Goal: Information Seeking & Learning: Learn about a topic

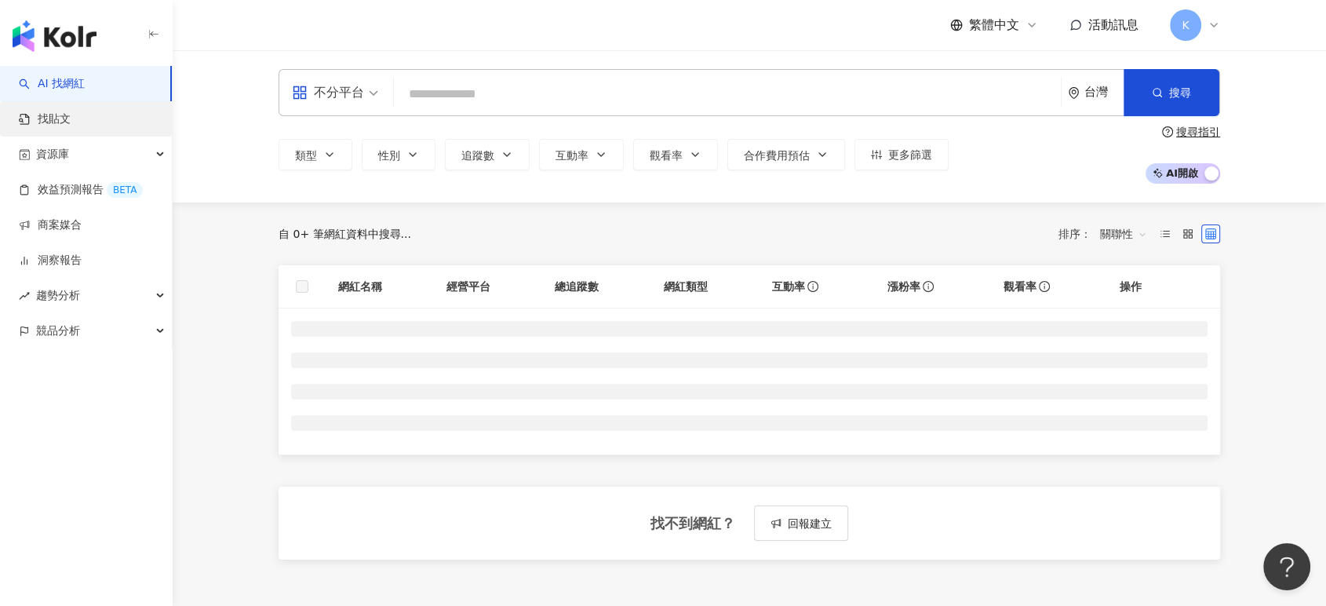
click at [71, 114] on link "找貼文" at bounding box center [45, 119] width 52 height 16
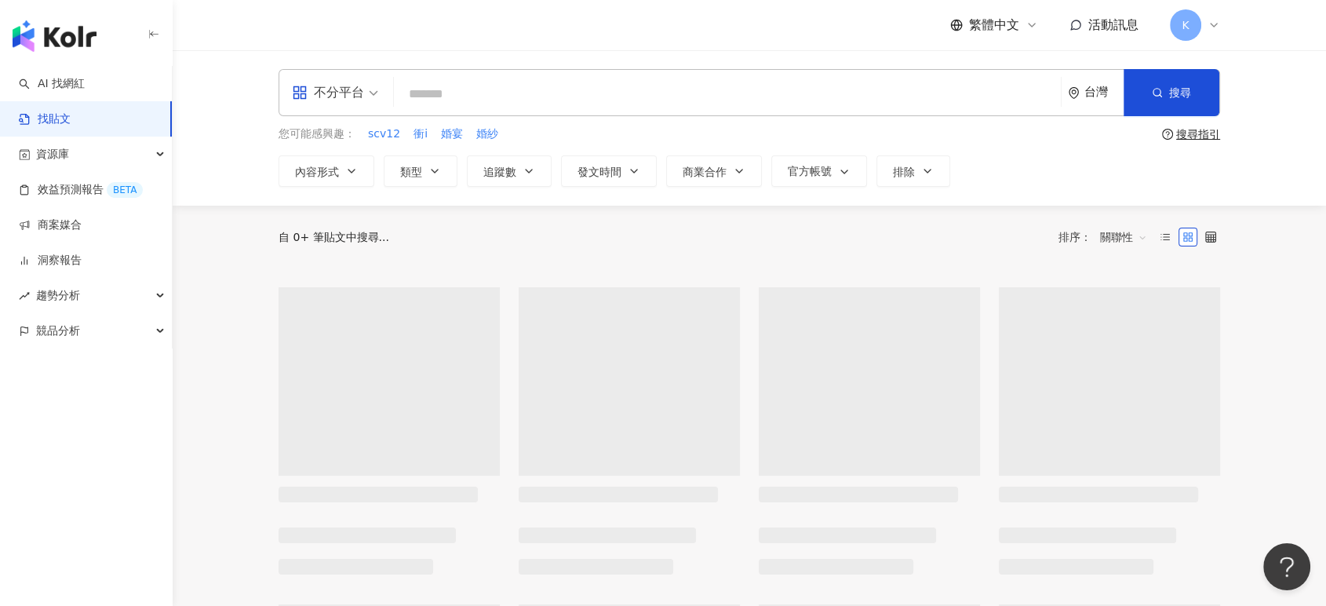
click at [71, 114] on link "找貼文" at bounding box center [45, 119] width 52 height 16
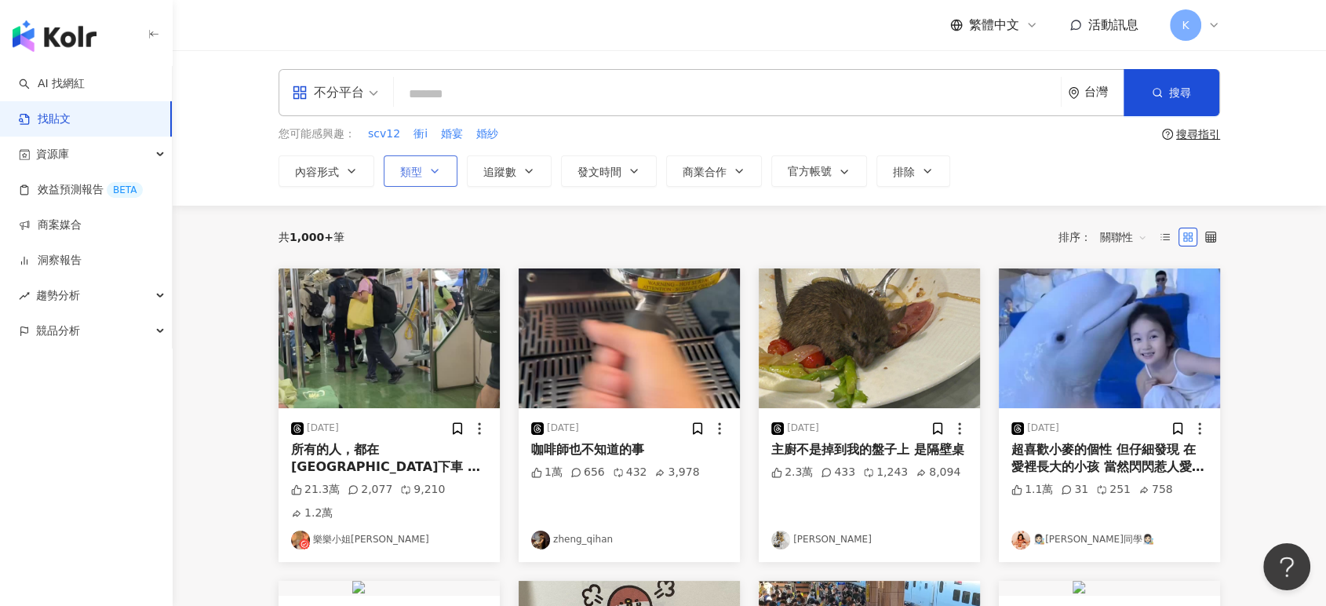
click at [409, 166] on span "類型" at bounding box center [411, 172] width 22 height 13
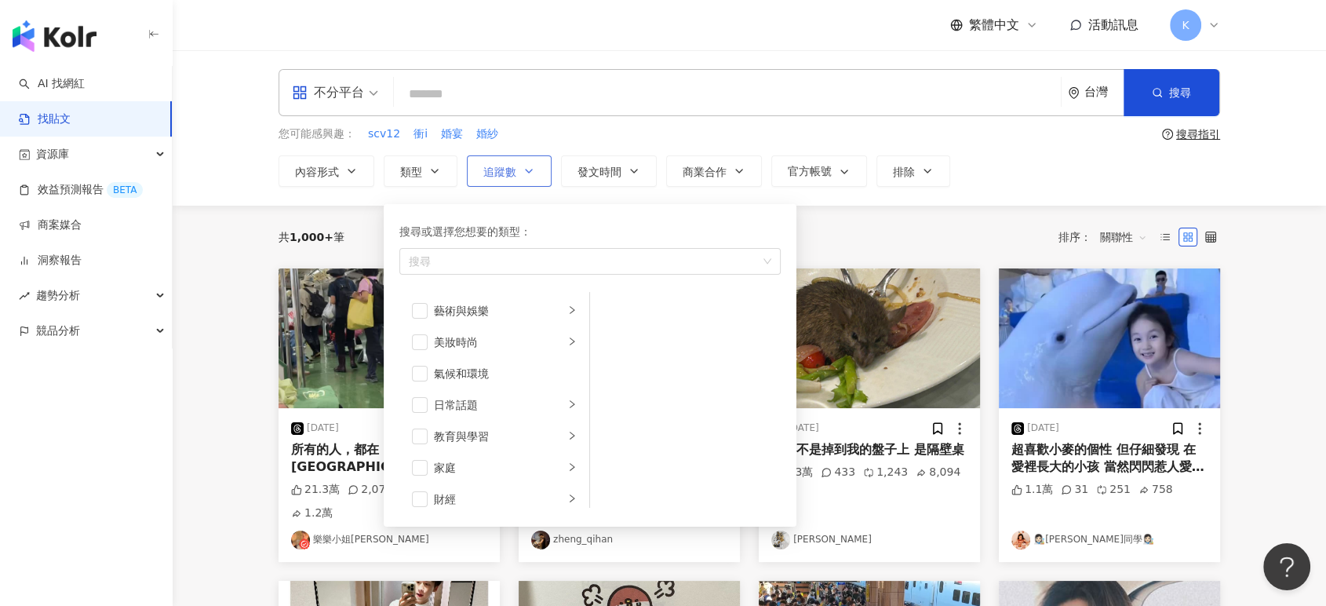
click at [508, 168] on span "追蹤數" at bounding box center [499, 172] width 33 height 13
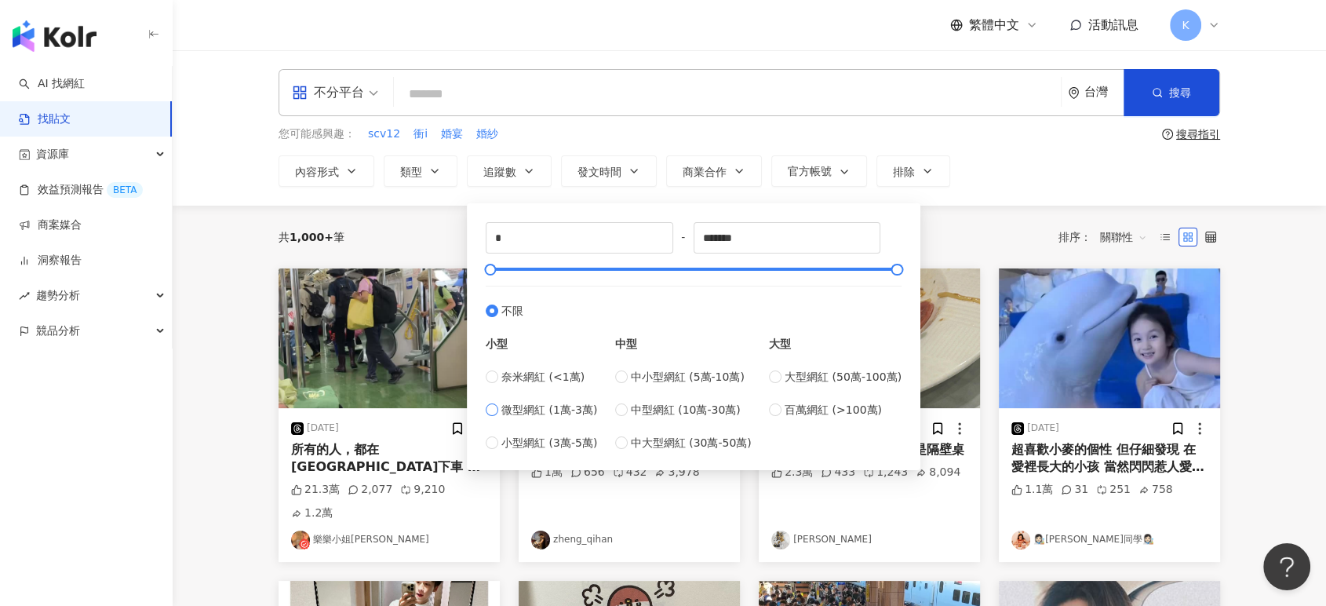
click at [544, 404] on span "微型網紅 (1萬-3萬)" at bounding box center [549, 409] width 96 height 17
type input "*****"
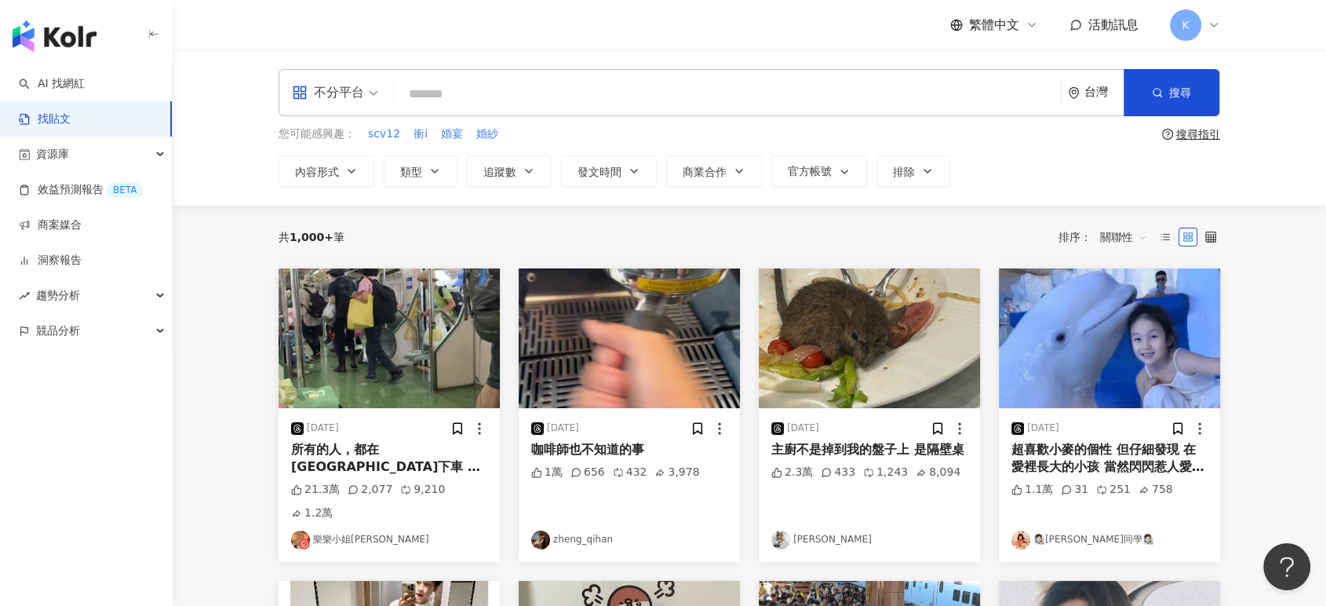
click at [973, 230] on div "共 1,000+ 筆 排序： 關聯性" at bounding box center [748, 236] width 941 height 25
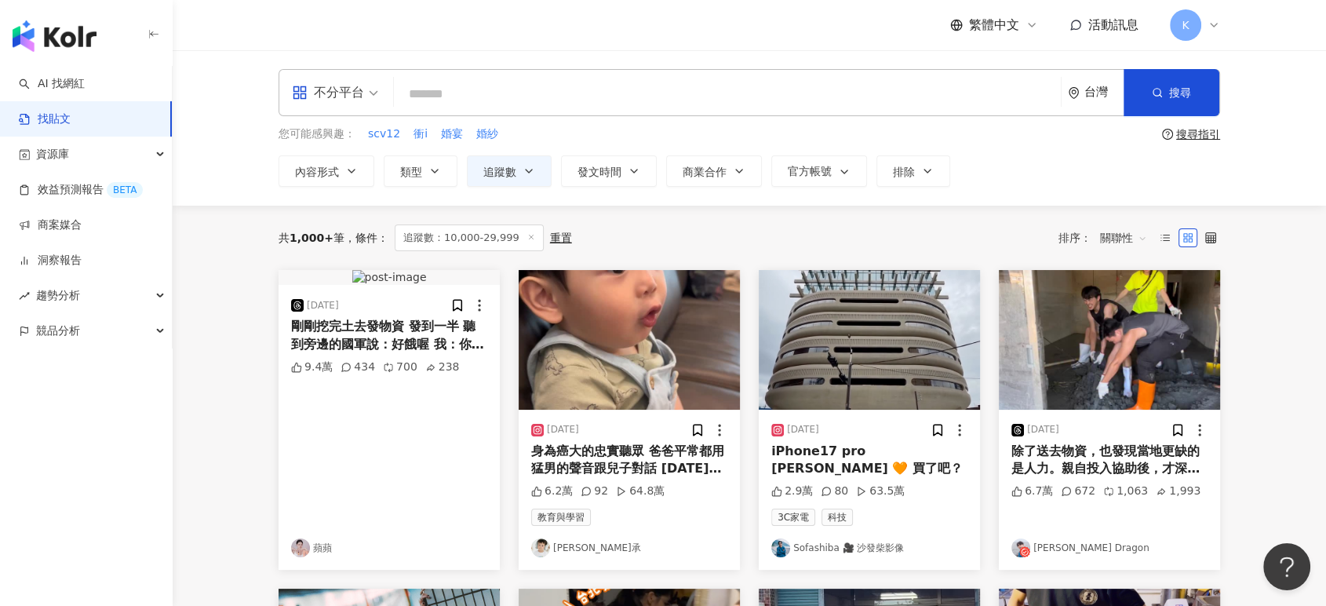
click at [351, 97] on div "不分平台" at bounding box center [328, 92] width 72 height 25
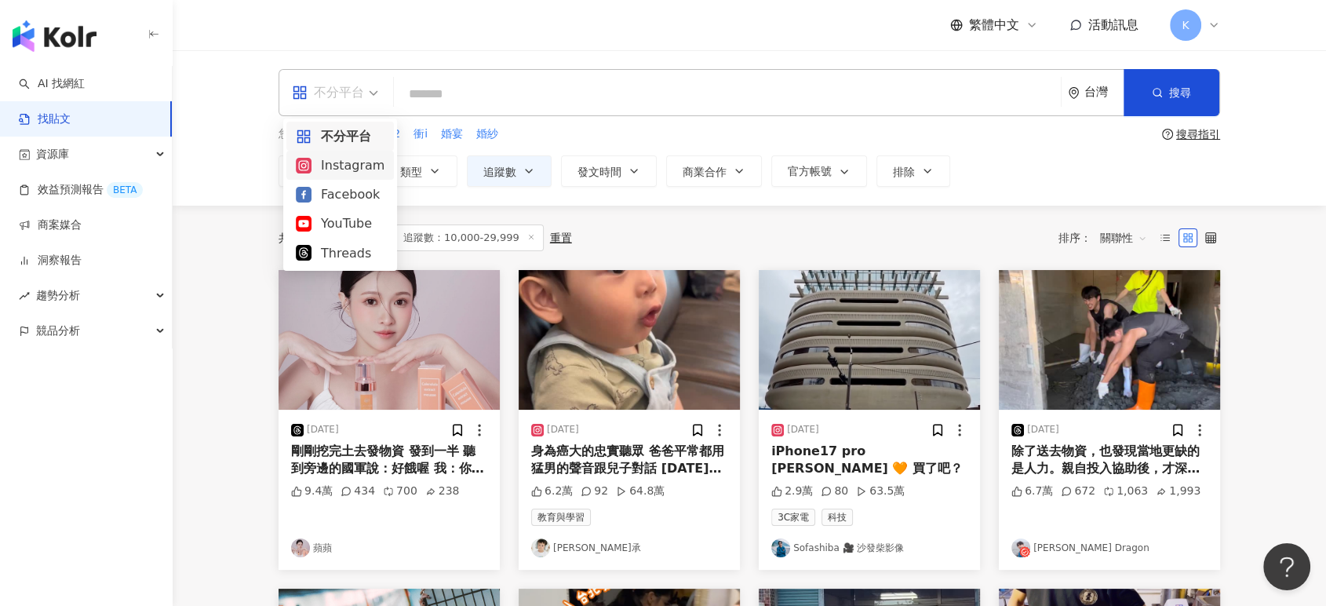
click at [364, 162] on div "Instagram" at bounding box center [340, 165] width 89 height 20
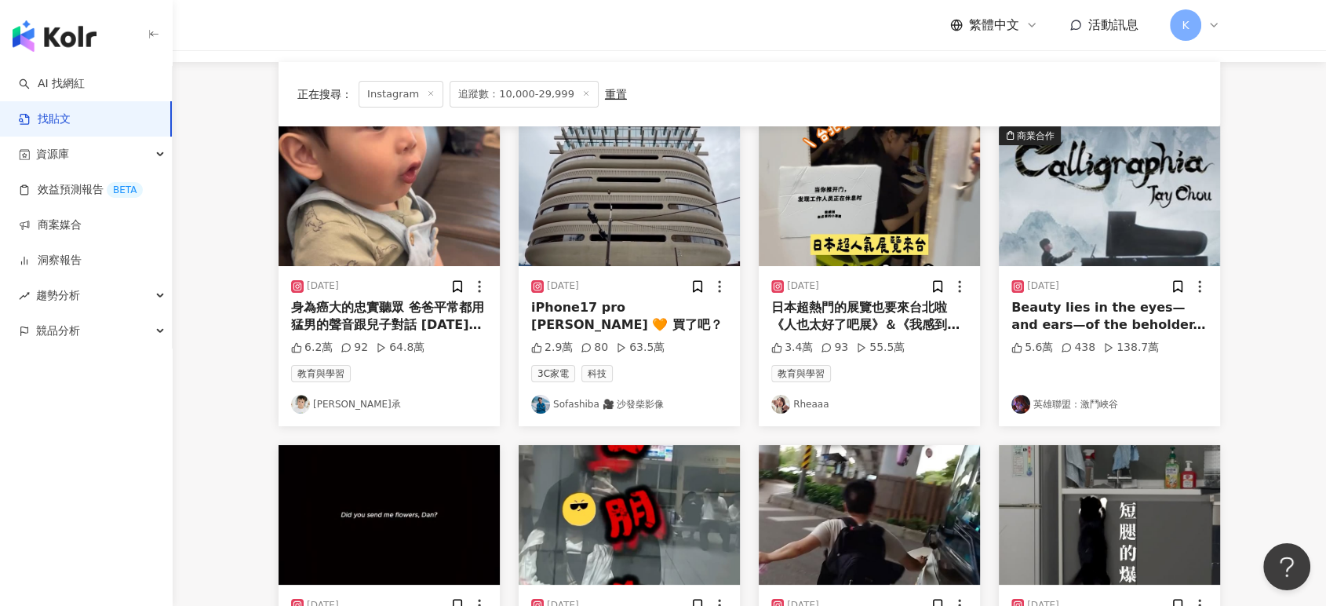
scroll to position [435, 0]
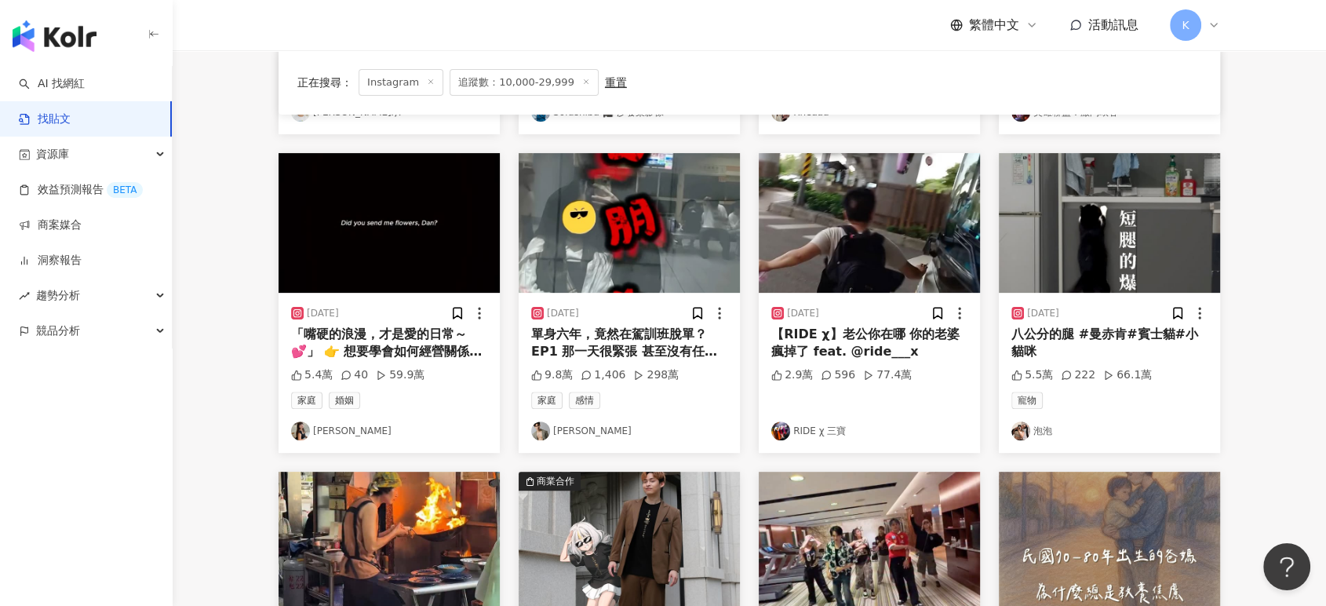
click at [672, 227] on img "button" at bounding box center [629, 223] width 221 height 140
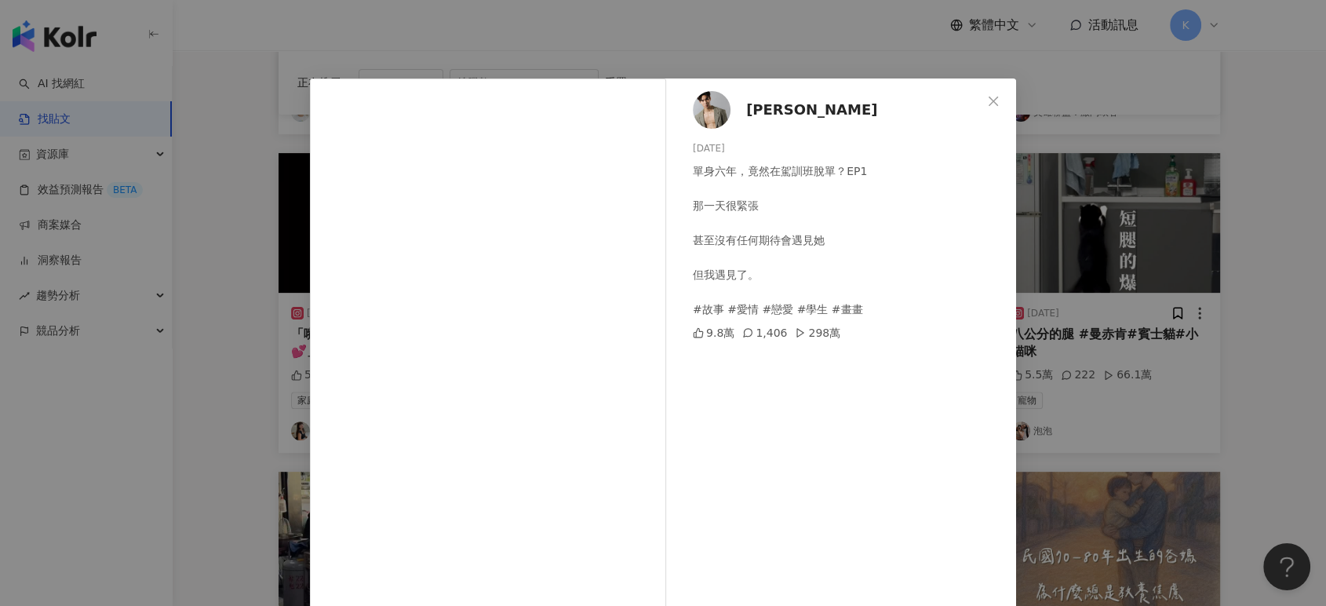
click at [1146, 111] on div "Benson 柏智 2025/9/21 單身六年，竟然在駕訓班脫單？EP1 那一天很緊張 甚至沒有任何期待會遇見她 但我遇見了。 #故事 #愛情 #戀愛 #學…" at bounding box center [663, 303] width 1326 height 606
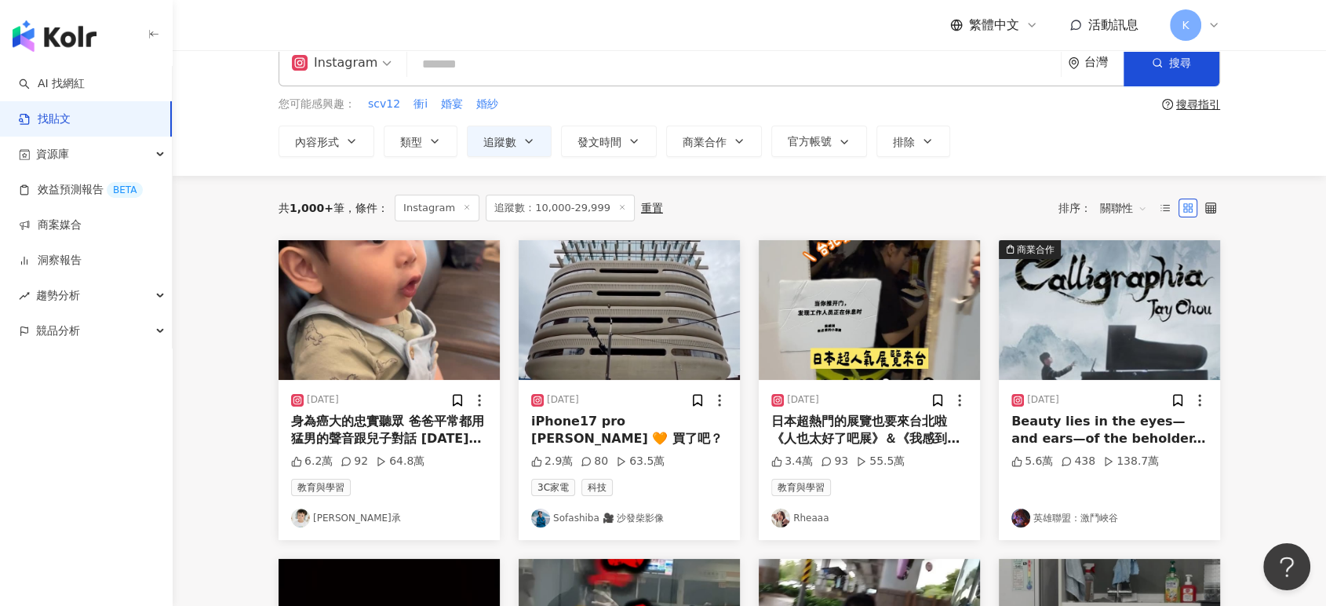
scroll to position [0, 0]
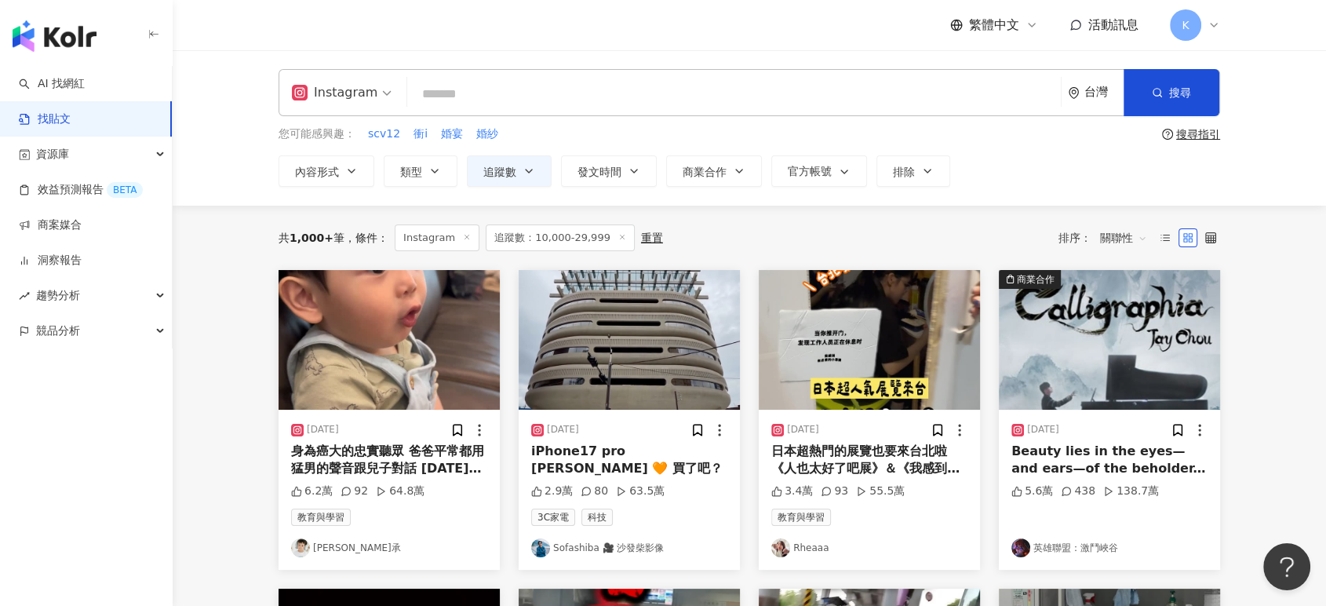
click at [607, 93] on input "search" at bounding box center [733, 94] width 641 height 34
type input "*"
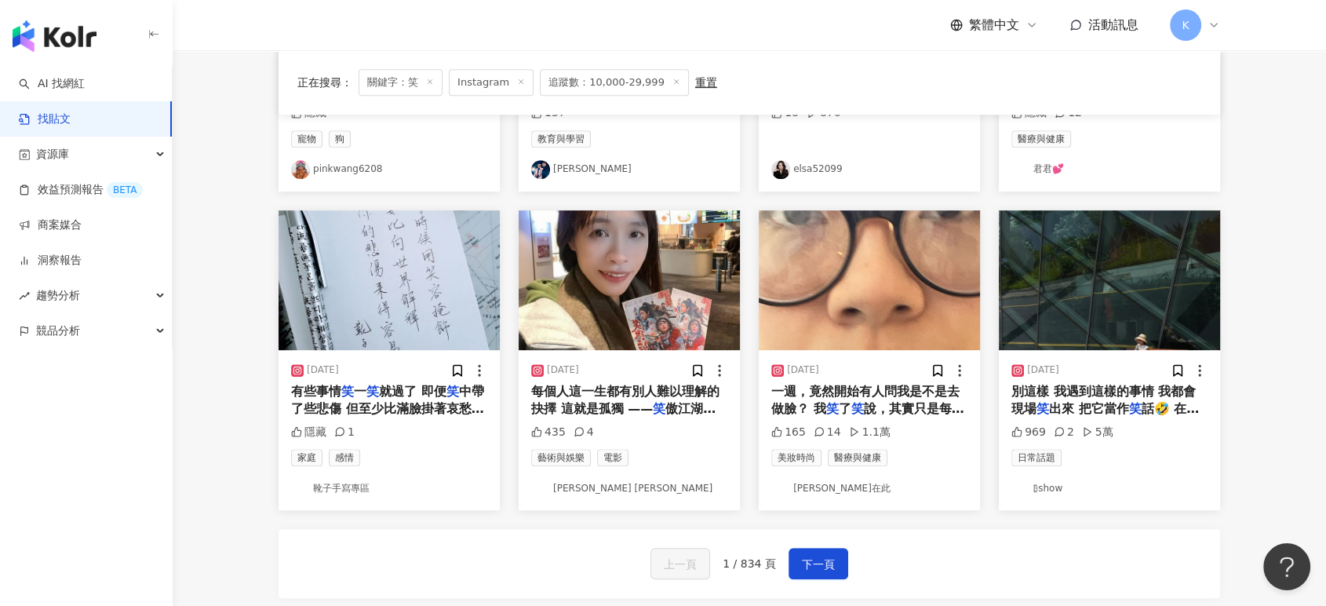
scroll to position [697, 0]
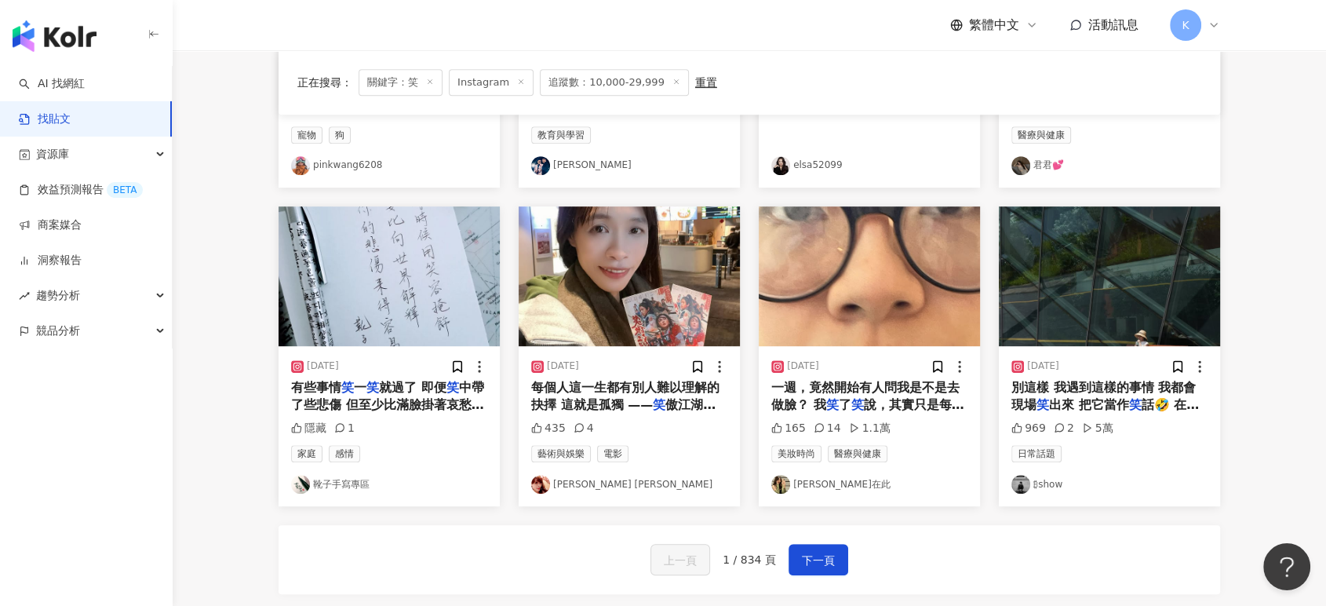
click at [868, 316] on img "button" at bounding box center [869, 276] width 221 height 140
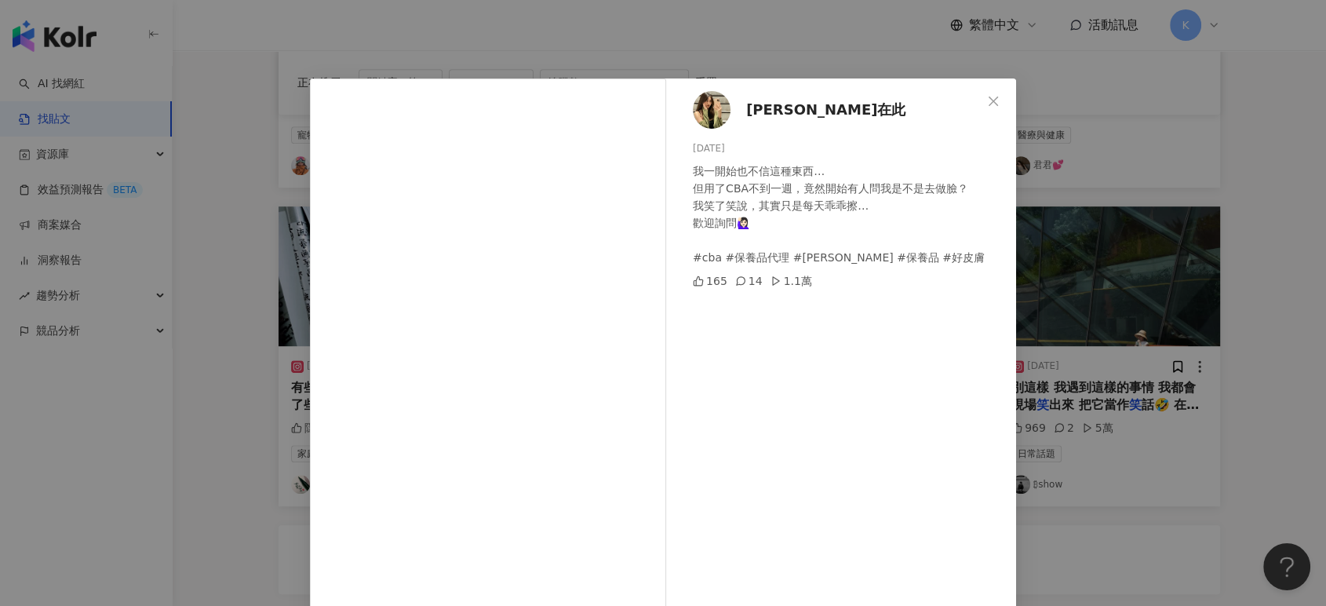
click at [1181, 264] on div "珂莉在此 2025/4/1 我一開始也不信這種東西… 但用了CBA不到一週，竟然開始有人問我是不是去做臉？ 我笑了笑說，其實只是每天乖乖擦… 歡迎詢問🙋🏻‍♀…" at bounding box center [663, 303] width 1326 height 606
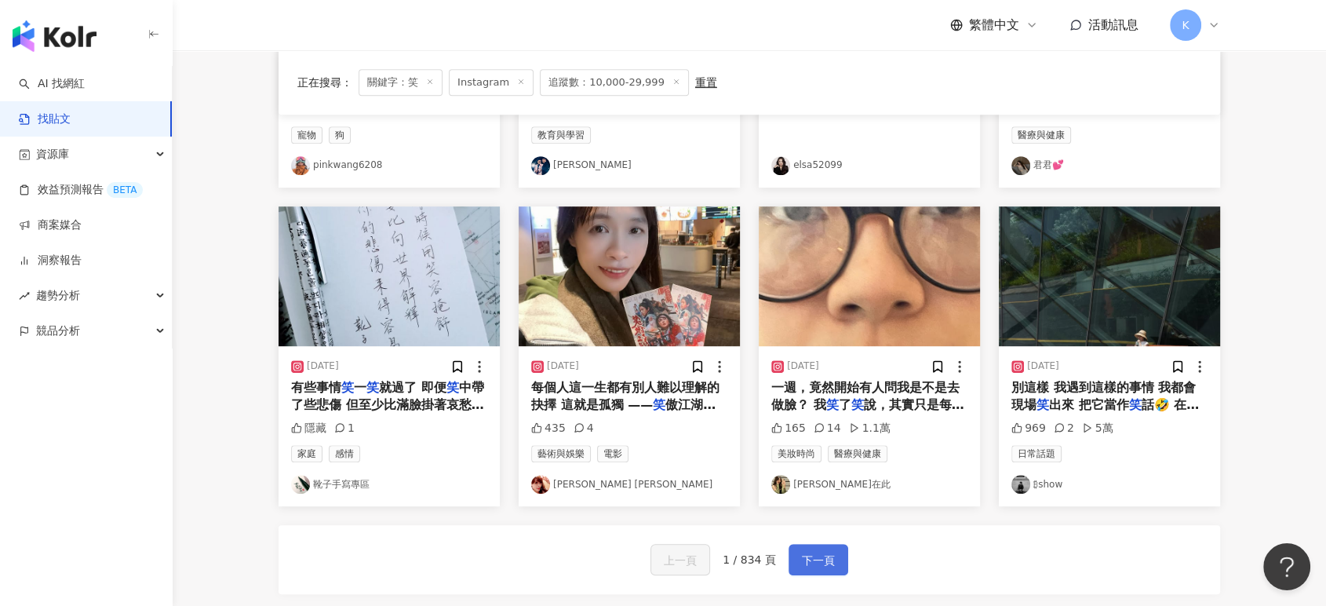
click at [829, 557] on span "下一頁" at bounding box center [818, 560] width 33 height 19
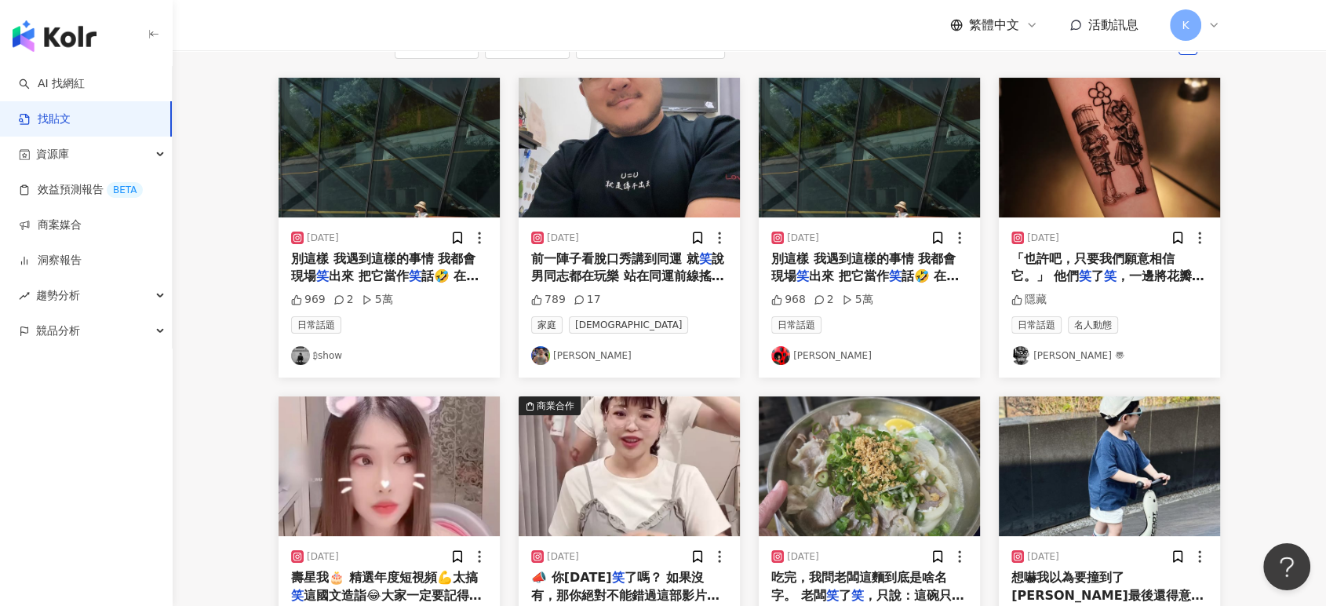
scroll to position [0, 0]
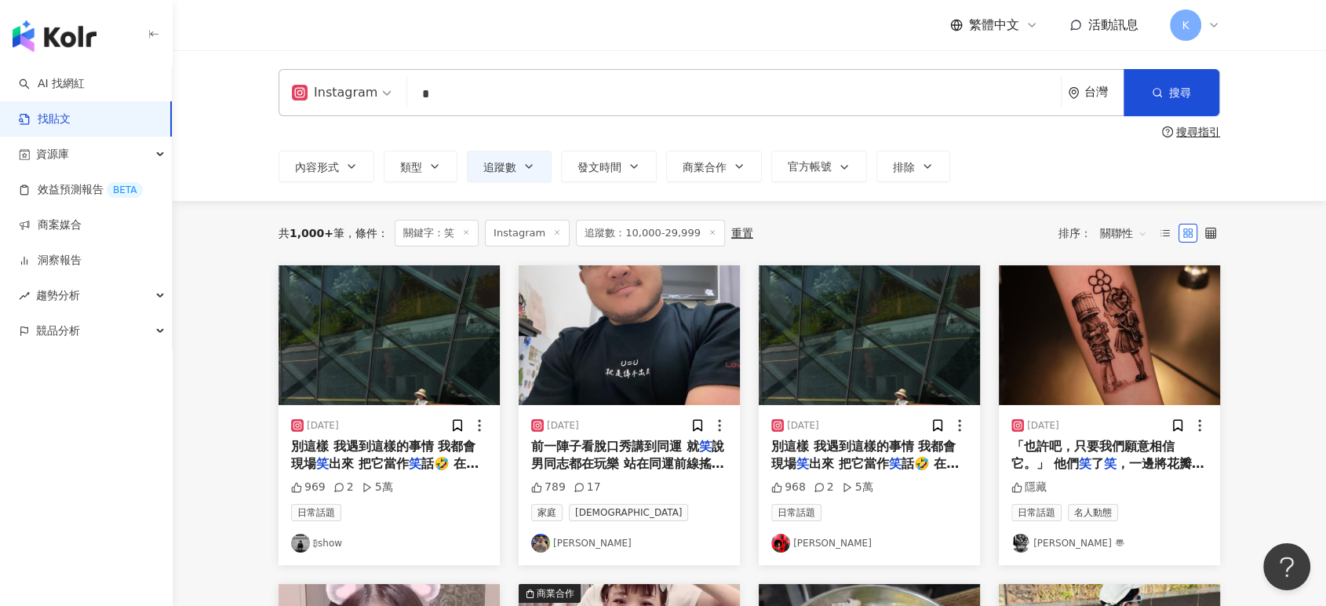
click at [377, 293] on img "button" at bounding box center [388, 335] width 221 height 140
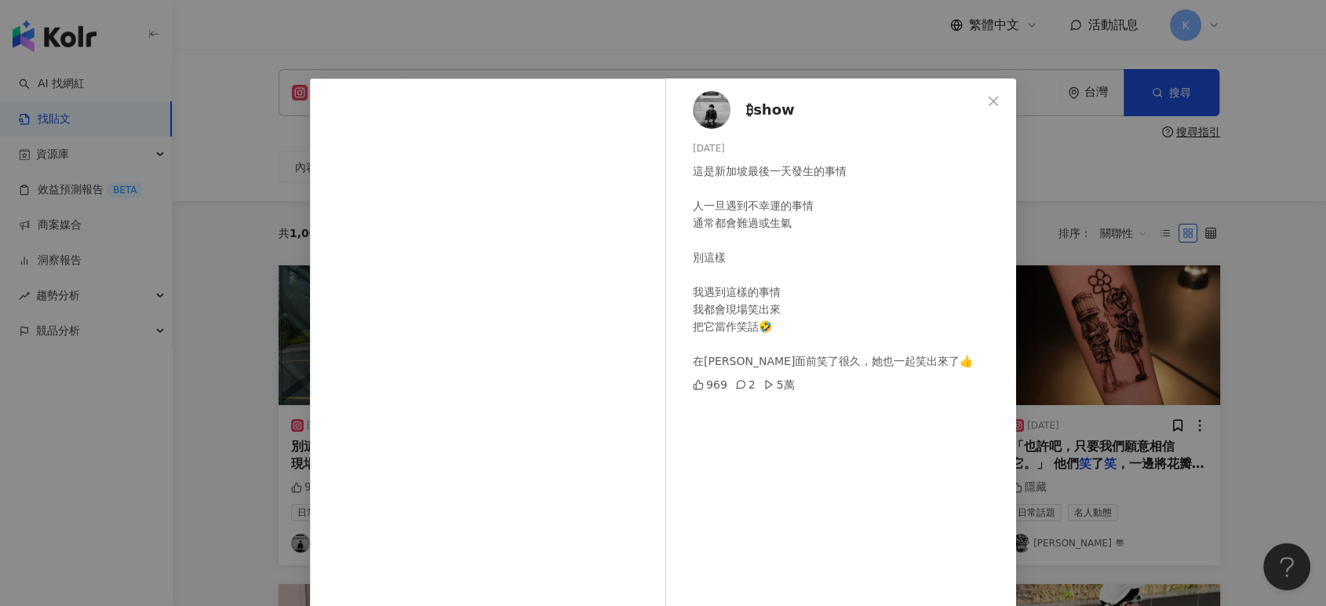
click at [1111, 190] on div "₿show 2025/5/21 這是新加坡最後一天發生的事情 人一旦遇到不幸運的事情 通常都會難過或生氣 別這樣 我遇到這樣的事情 我都會現場笑出來 把它當作…" at bounding box center [663, 303] width 1326 height 606
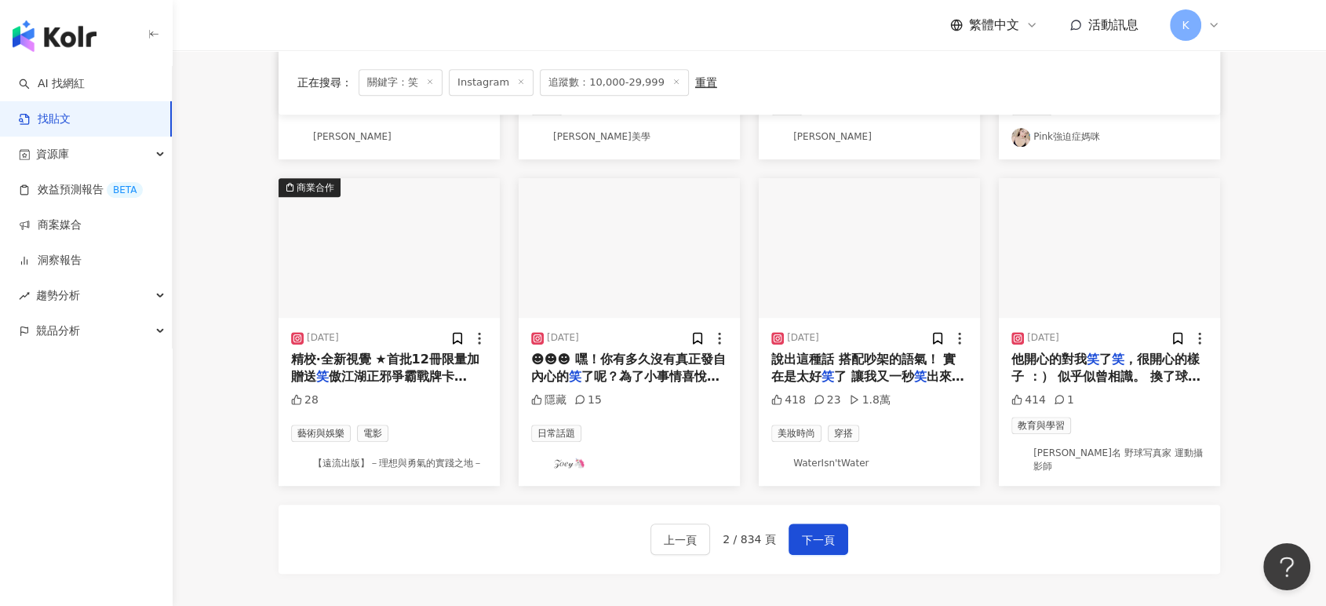
scroll to position [784, 0]
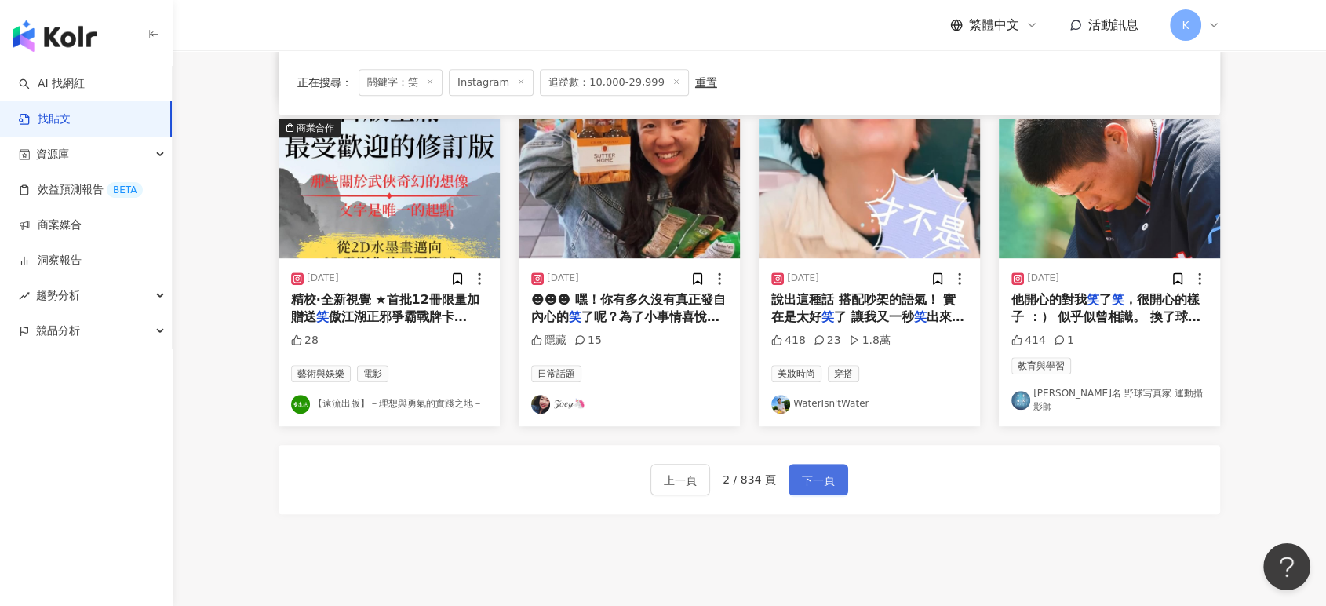
click at [828, 471] on span "下一頁" at bounding box center [818, 480] width 33 height 19
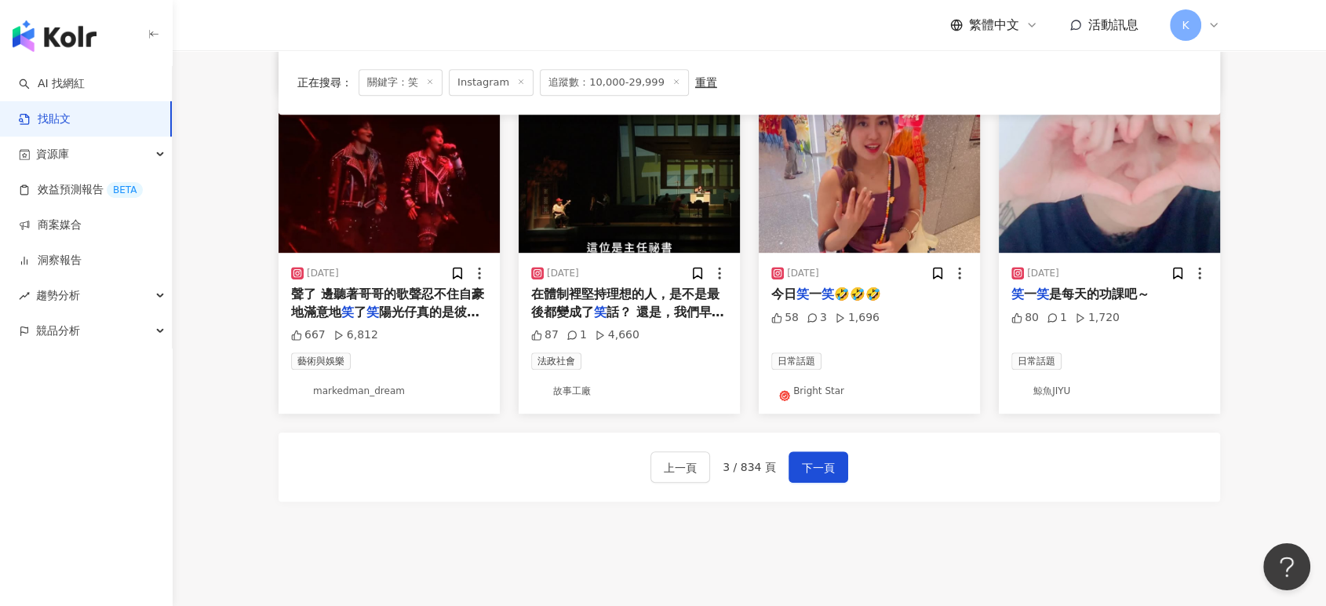
scroll to position [897, 0]
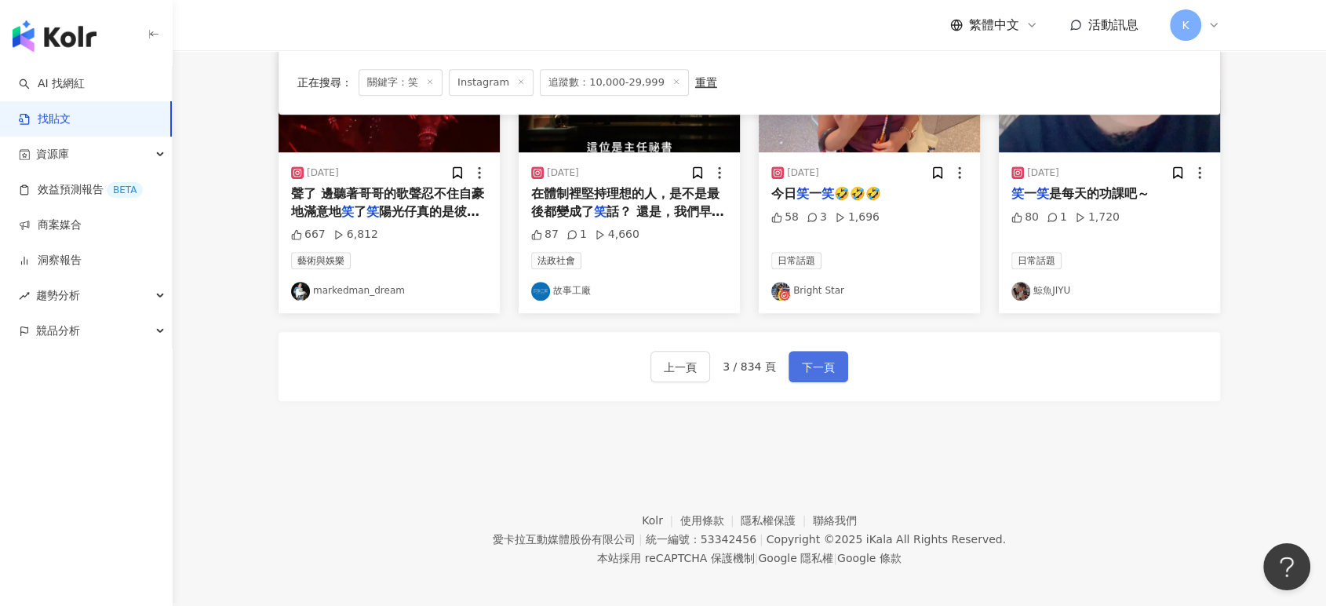
click at [816, 358] on span "下一頁" at bounding box center [818, 367] width 33 height 19
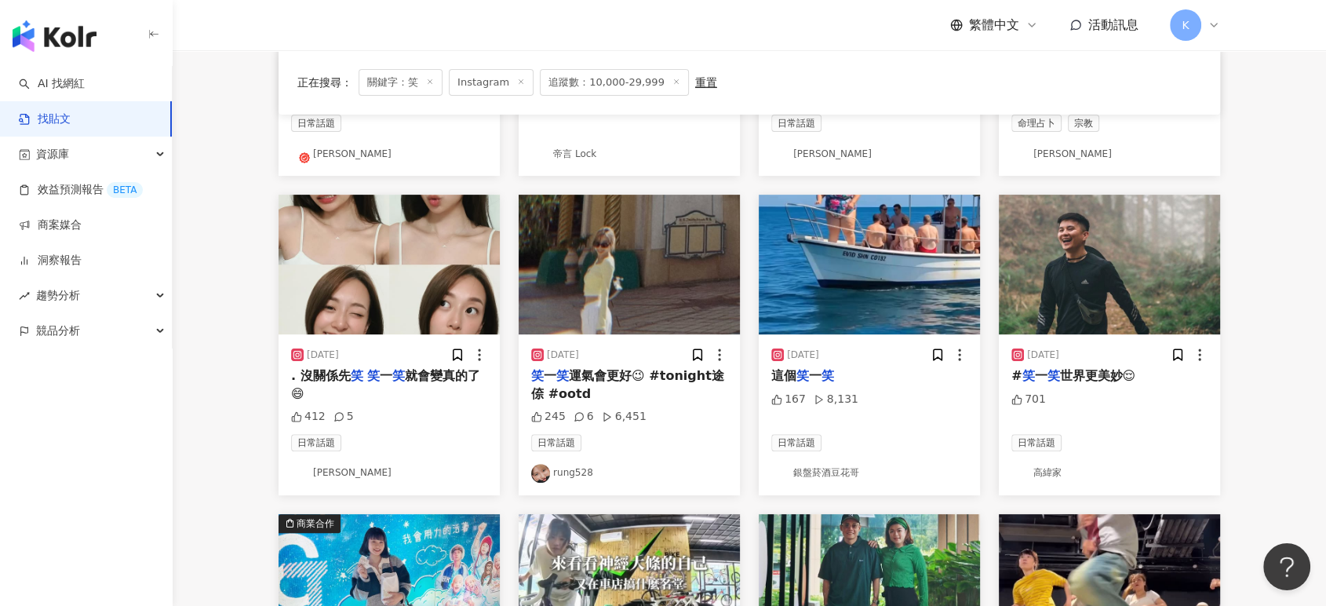
scroll to position [287, 0]
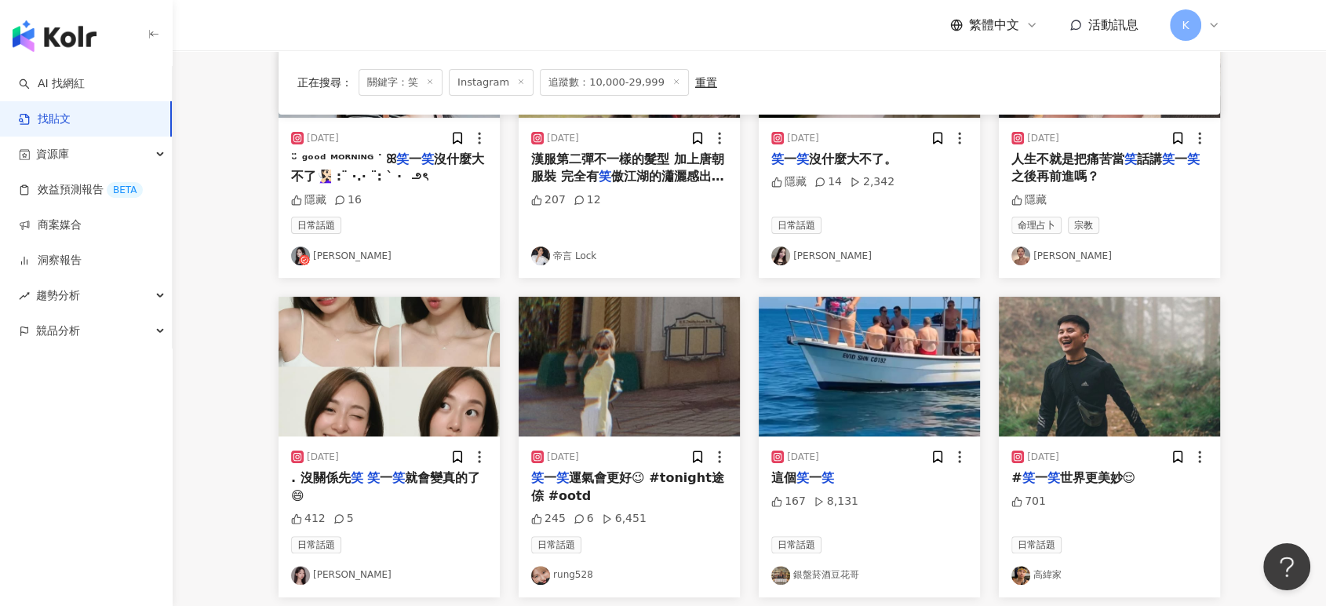
click at [411, 353] on img "button" at bounding box center [388, 367] width 221 height 140
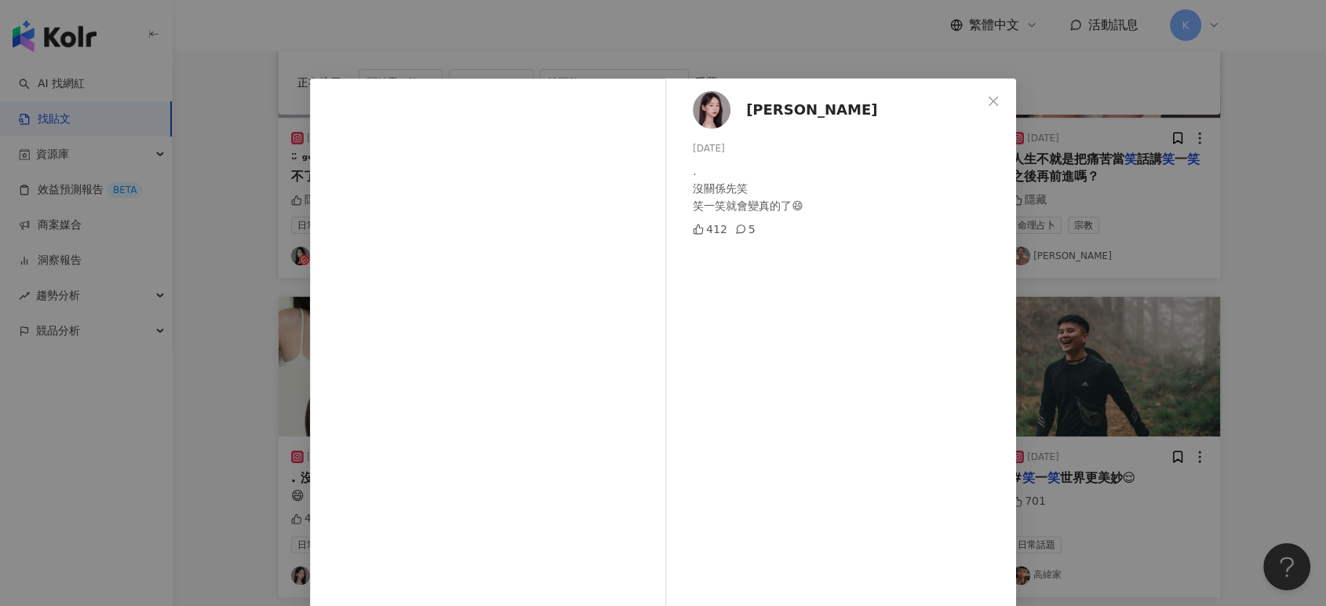
click at [1250, 312] on div "Debby 戴比 2025/7/19 . 沒關係先笑 笑一笑就會變真的了😄 412 5 查看原始貼文" at bounding box center [663, 303] width 1326 height 606
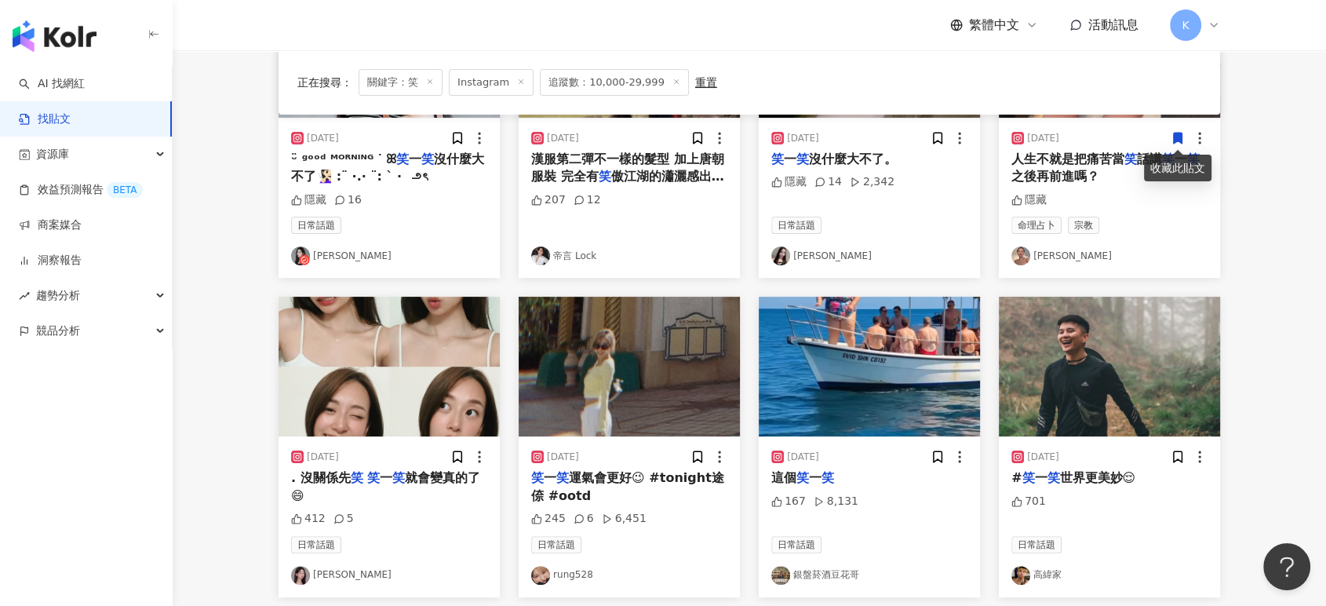
click at [1278, 162] on main "Instagram * 台灣 搜尋 搜尋指引 內容形式 類型 追蹤數 發文時間 商業合作 官方帳號 排除 ***** - ***** 不限 小型 奈米網紅 (…" at bounding box center [749, 402] width 1153 height 1279
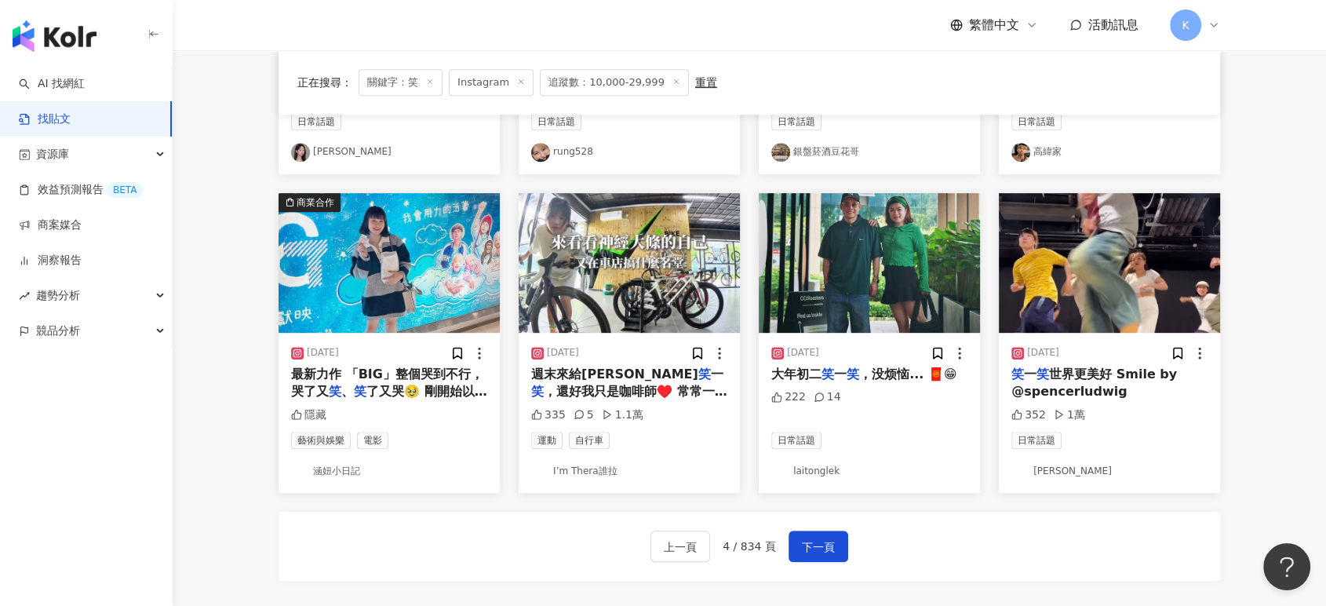
scroll to position [810, 0]
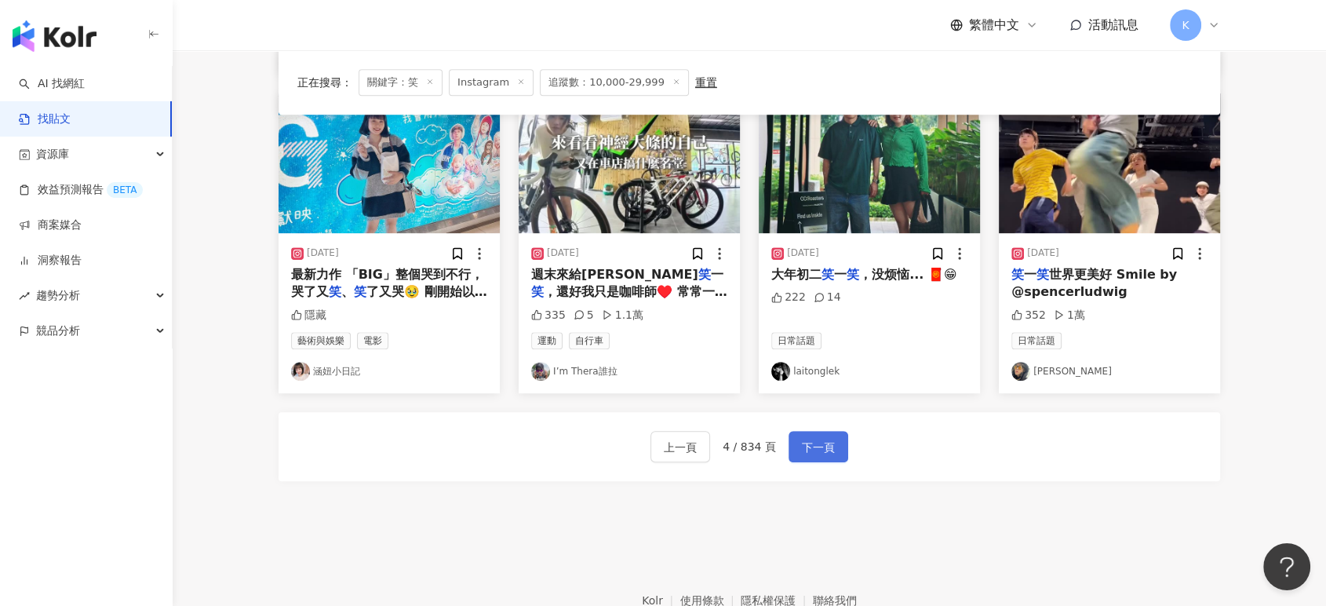
click at [832, 438] on button "下一頁" at bounding box center [818, 446] width 60 height 31
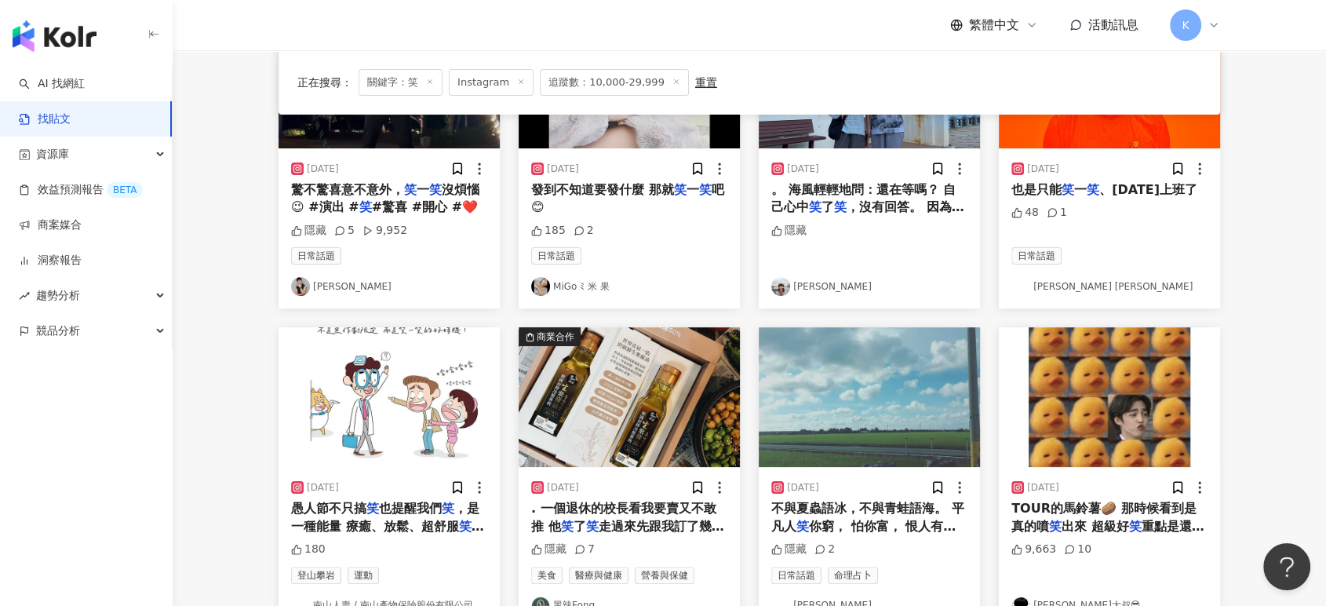
scroll to position [120, 0]
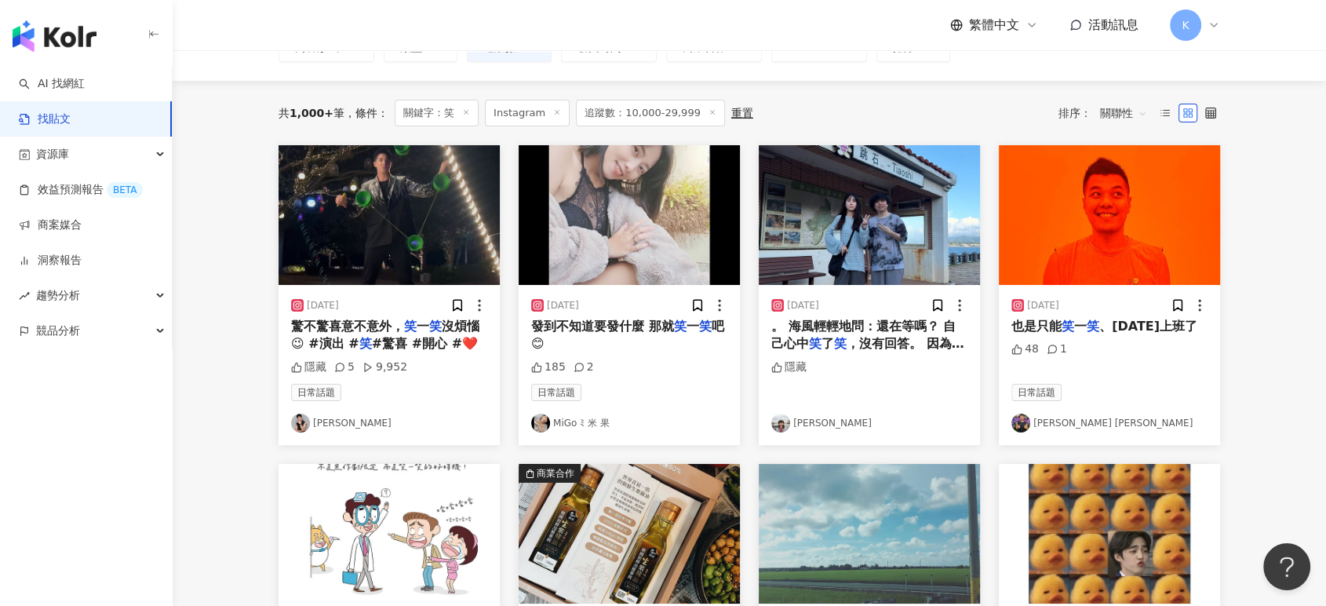
click at [901, 238] on img "button" at bounding box center [869, 215] width 221 height 140
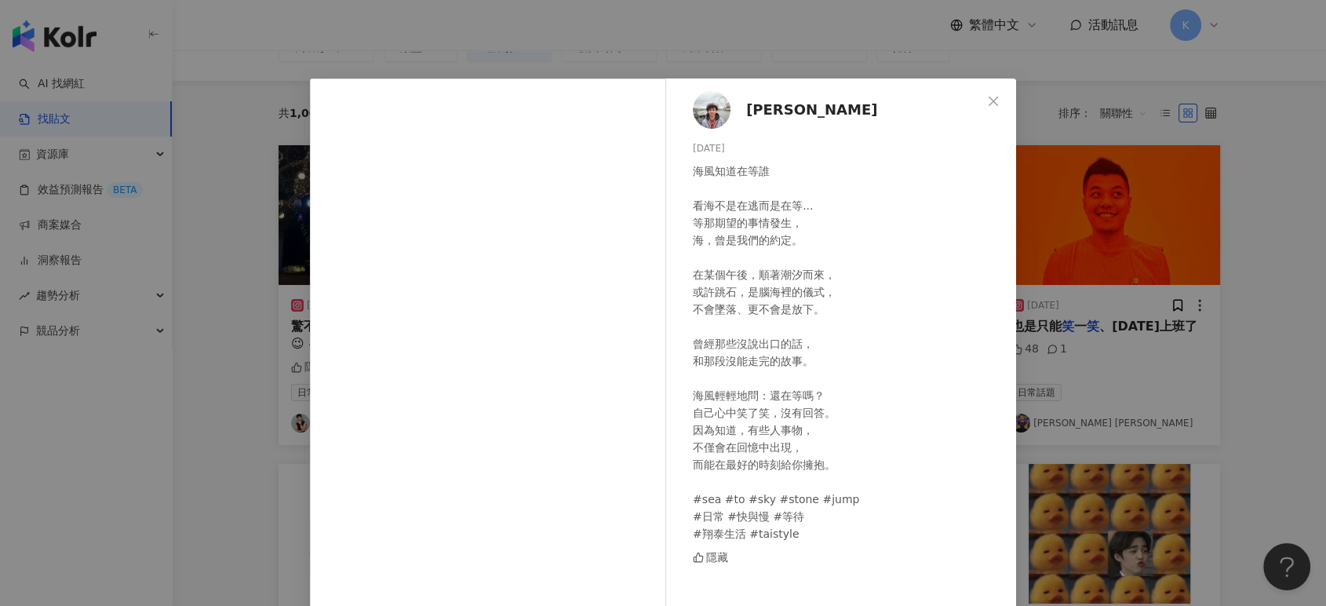
click at [1161, 198] on div "Hsiang Tai Wang 2025/9/2 海風知道在等誰 看海不是在逃而是在等... 等那期望的事情發生， 海，曾是我們的約定。 在某個午後，順著潮汐…" at bounding box center [663, 303] width 1326 height 606
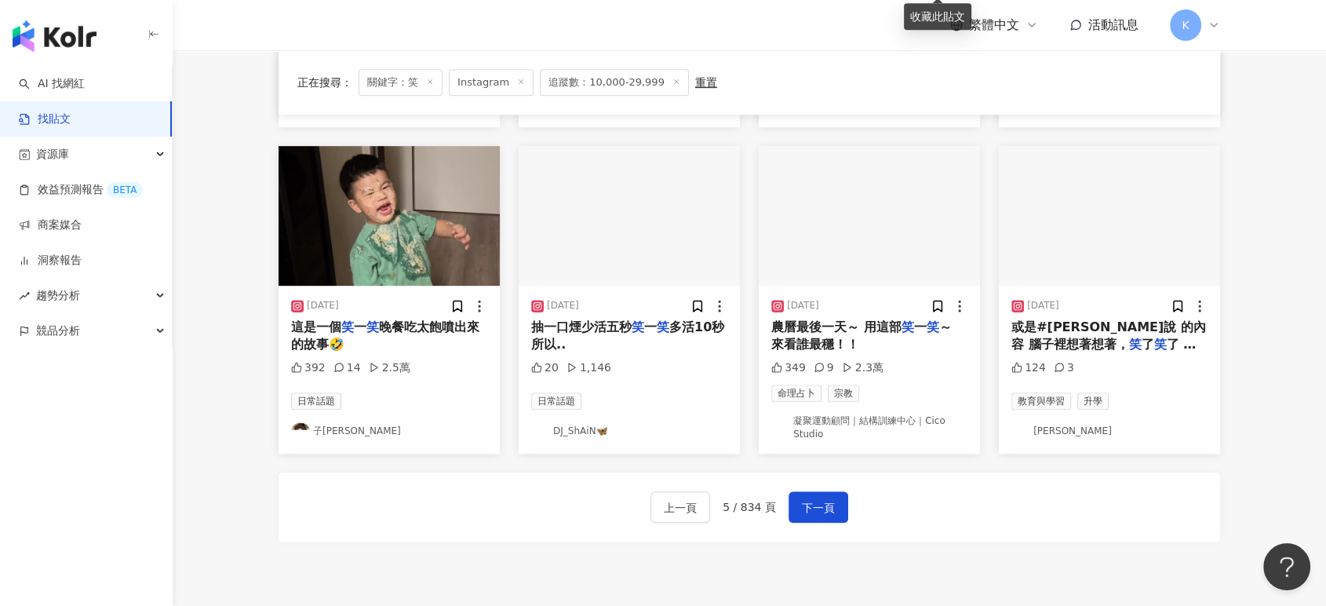
scroll to position [904, 0]
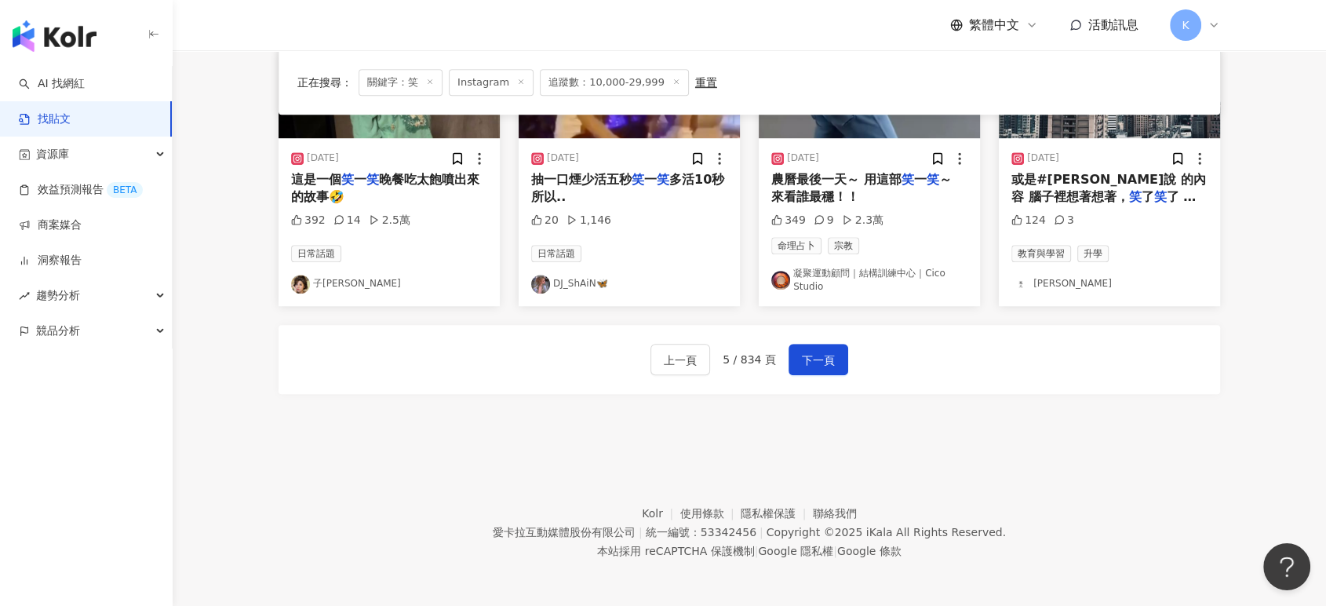
click at [846, 357] on div "上一頁 5 / 834 頁 下一頁" at bounding box center [748, 359] width 941 height 69
click at [832, 357] on button "下一頁" at bounding box center [818, 359] width 60 height 31
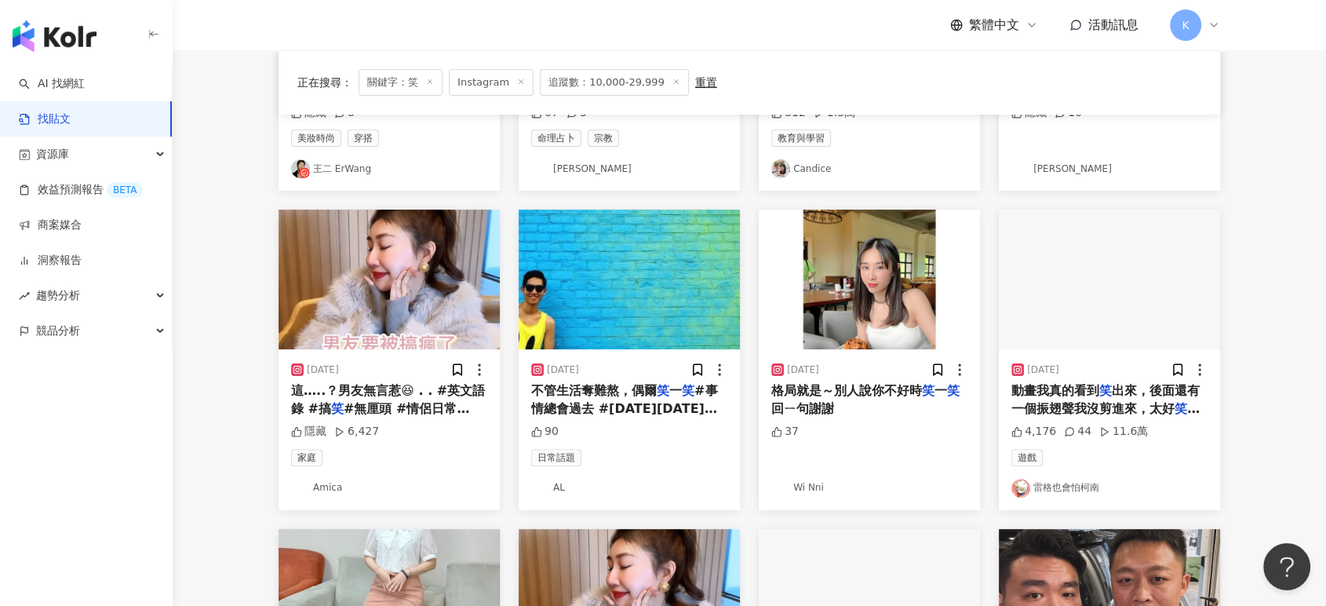
scroll to position [810, 0]
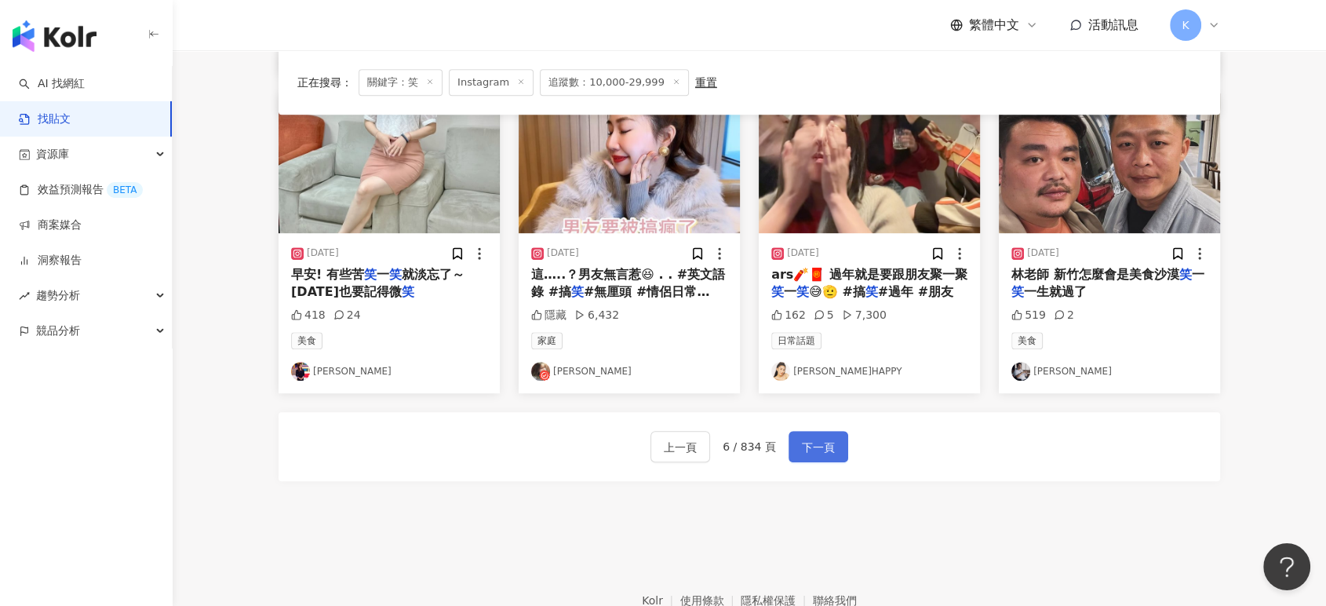
click at [837, 452] on button "下一頁" at bounding box center [818, 446] width 60 height 31
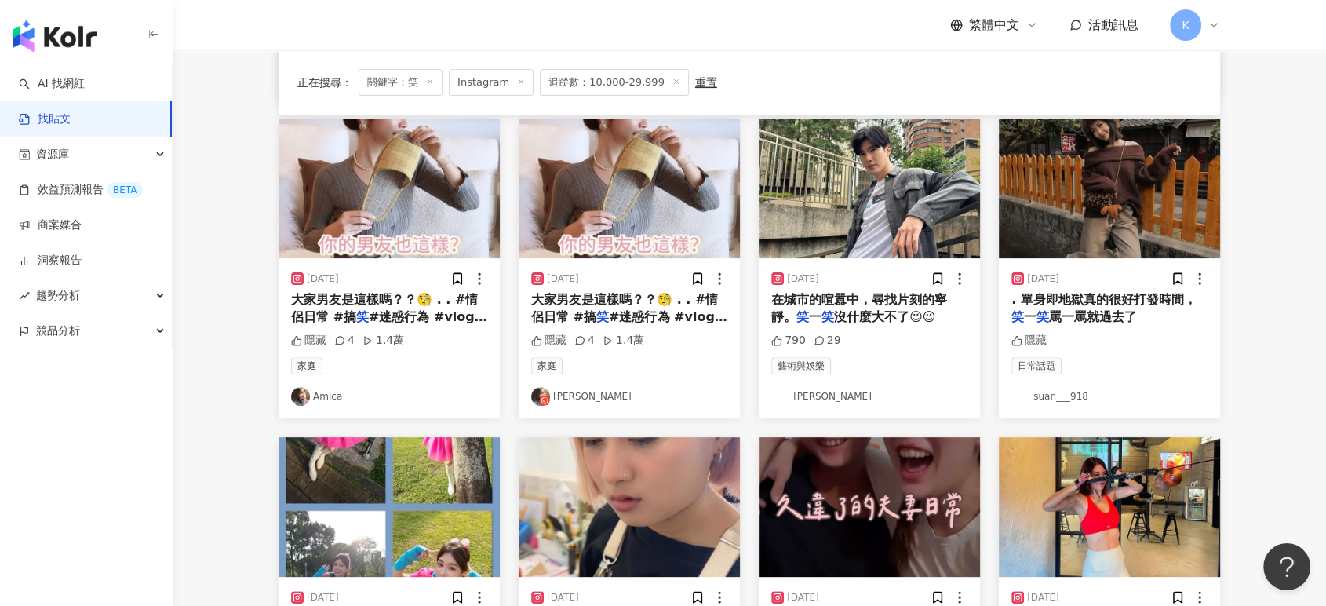
scroll to position [722, 0]
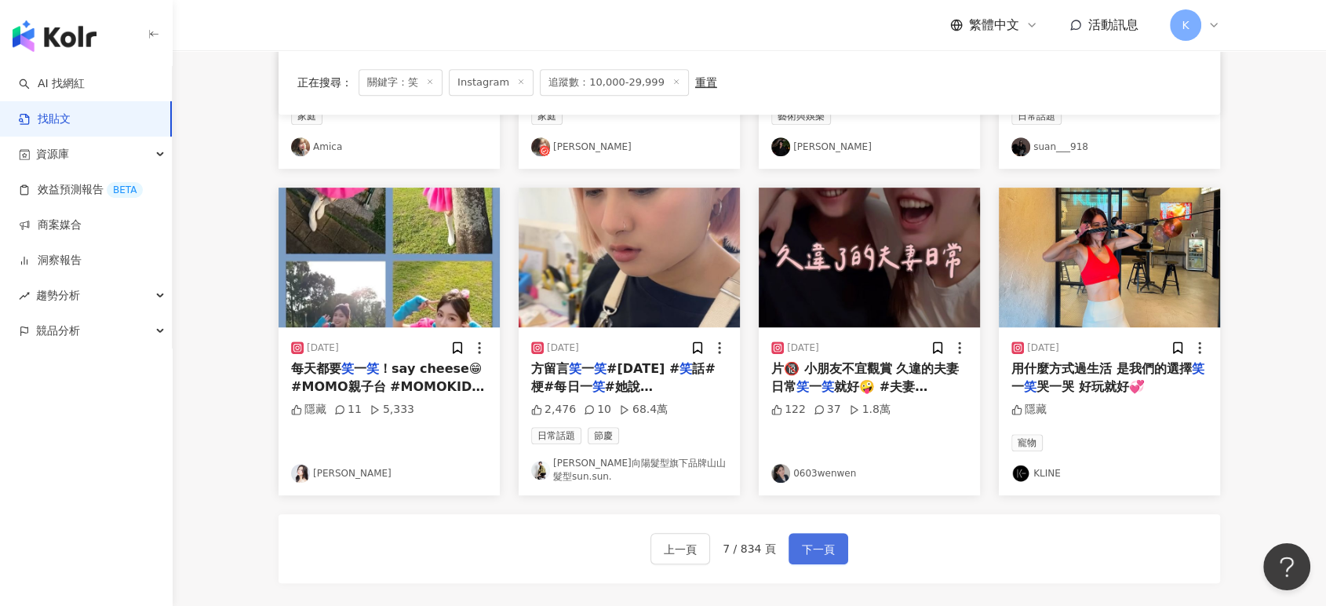
click at [795, 533] on button "下一頁" at bounding box center [818, 548] width 60 height 31
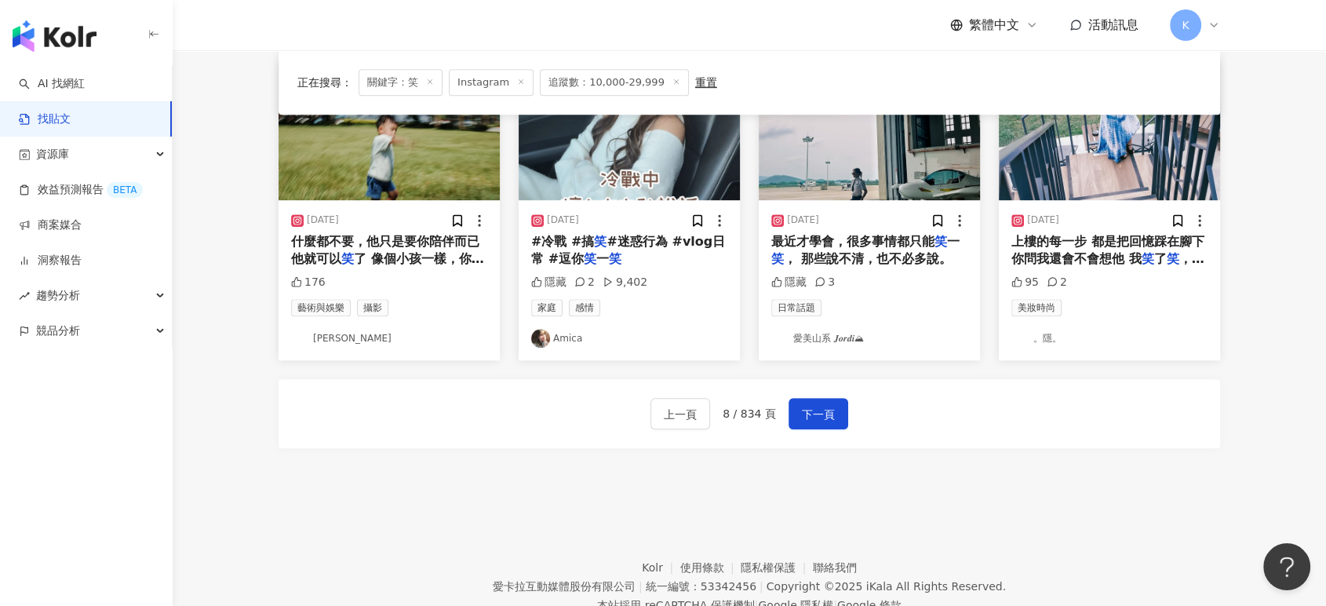
scroll to position [897, 0]
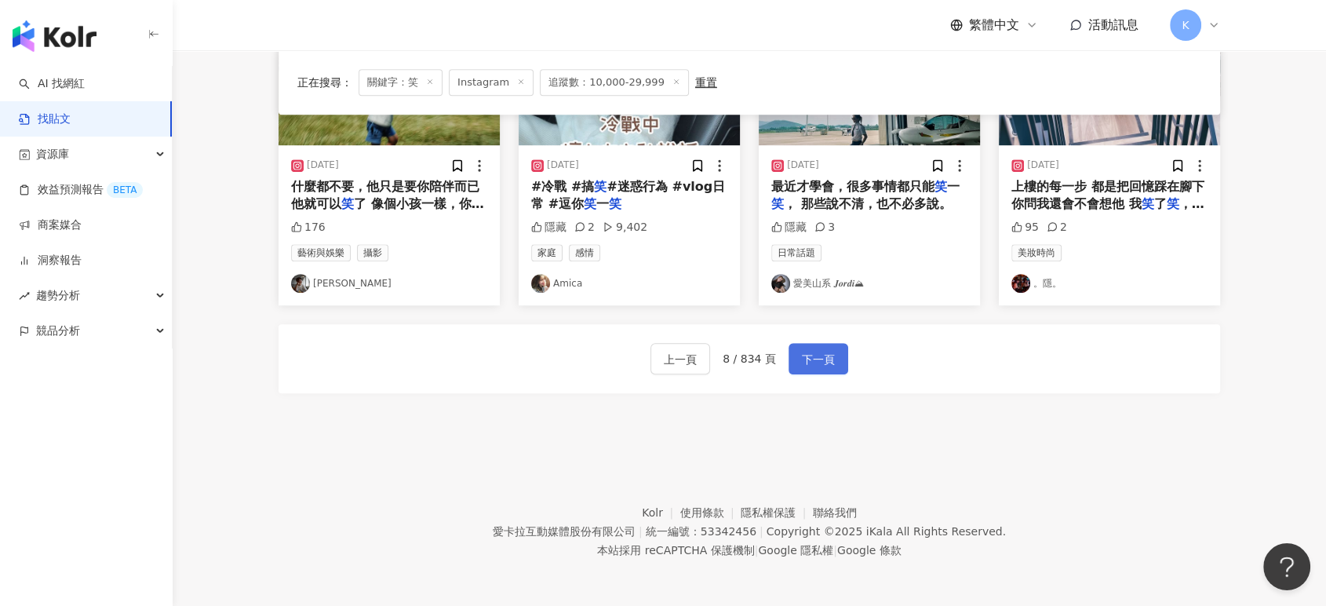
click at [817, 356] on span "下一頁" at bounding box center [818, 359] width 33 height 19
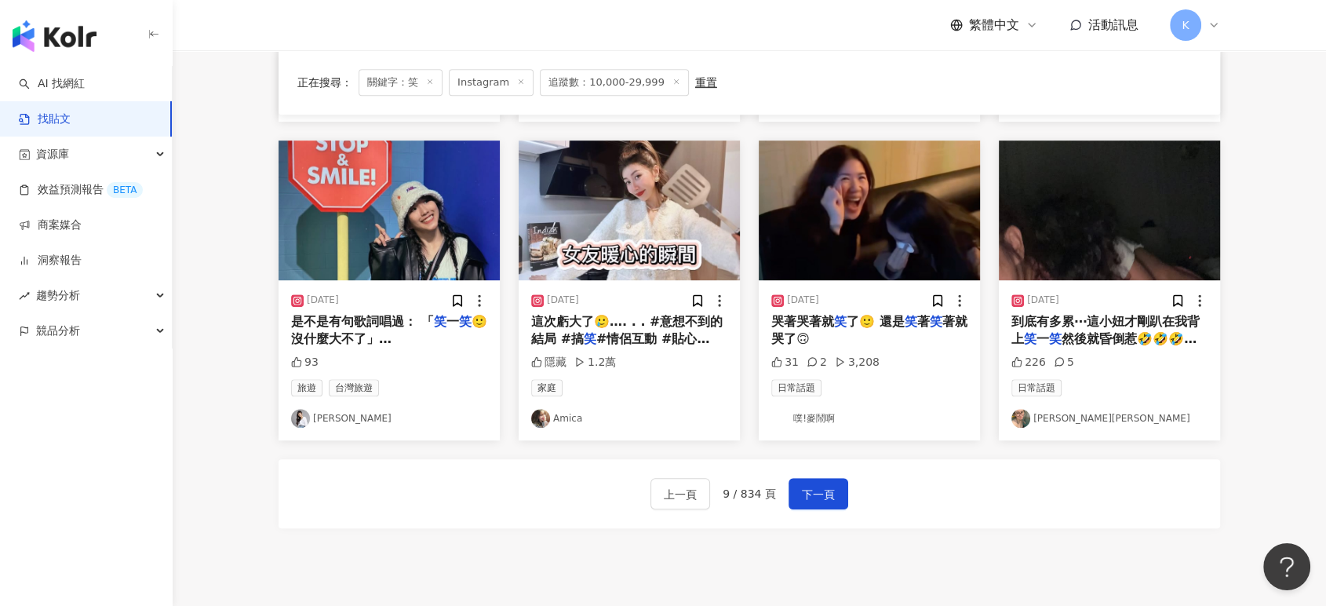
scroll to position [872, 0]
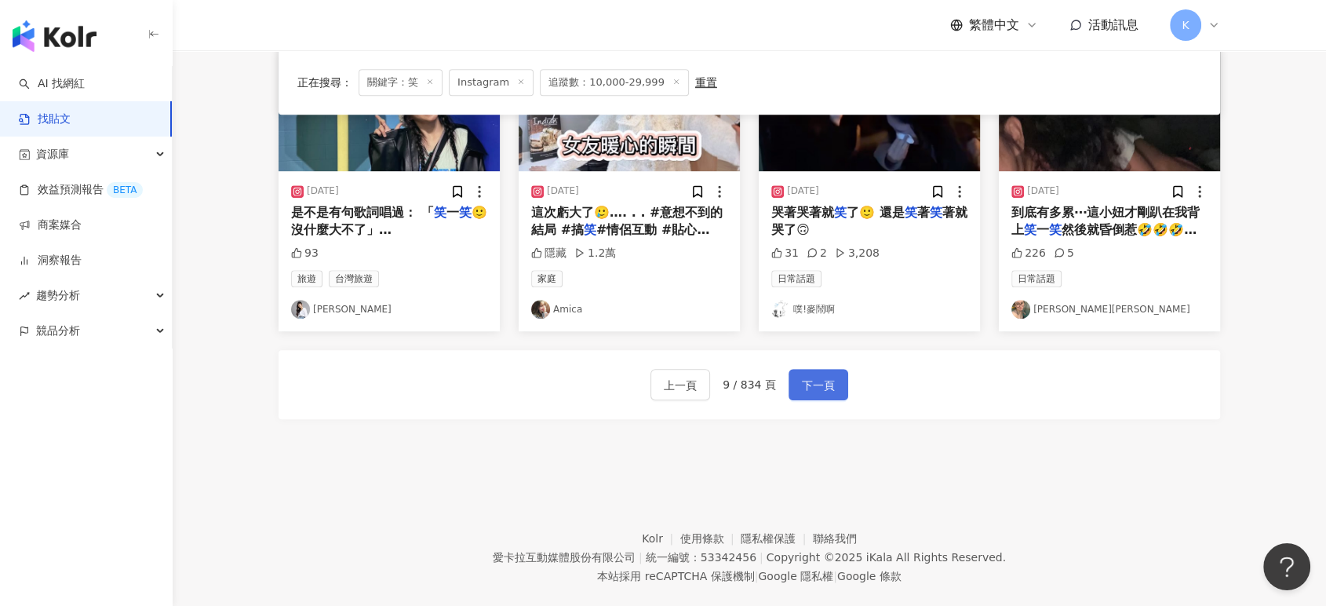
click at [825, 380] on span "下一頁" at bounding box center [818, 385] width 33 height 19
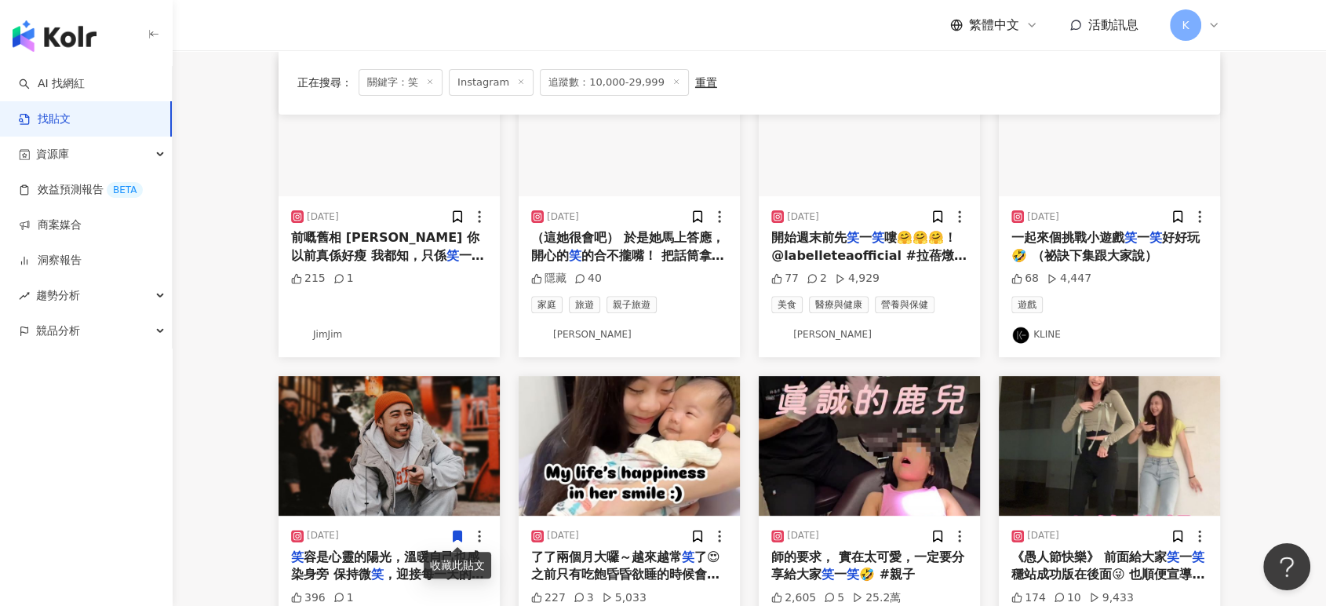
scroll to position [522, 0]
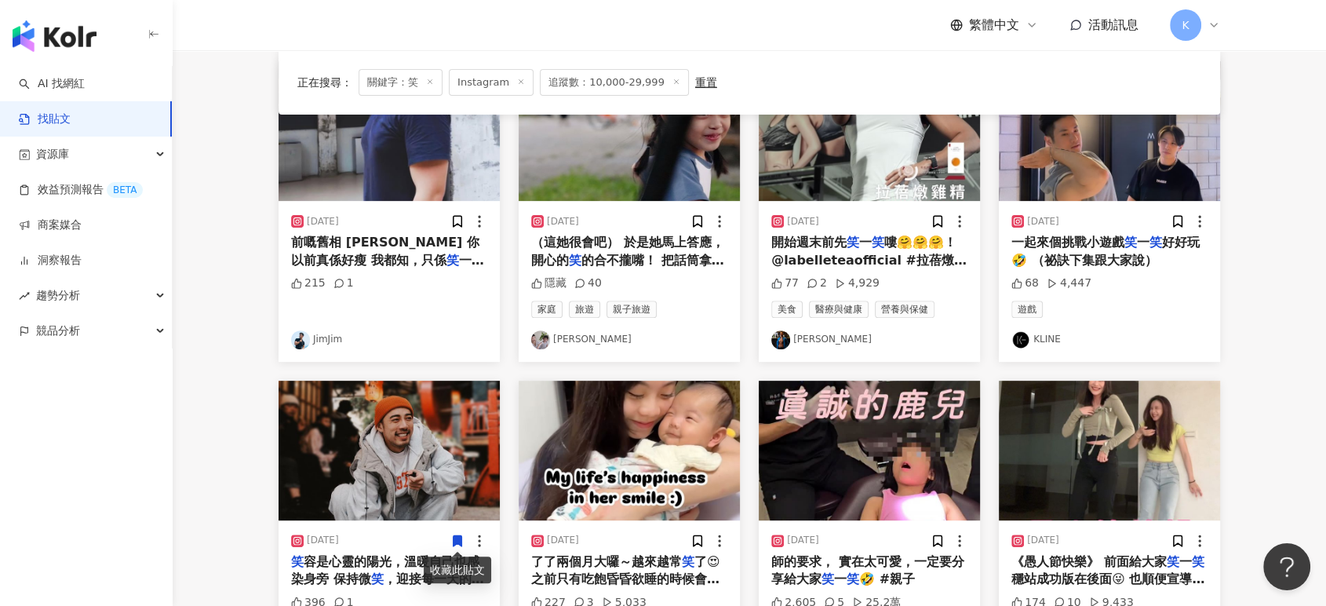
click at [1083, 416] on img "button" at bounding box center [1109, 450] width 221 height 140
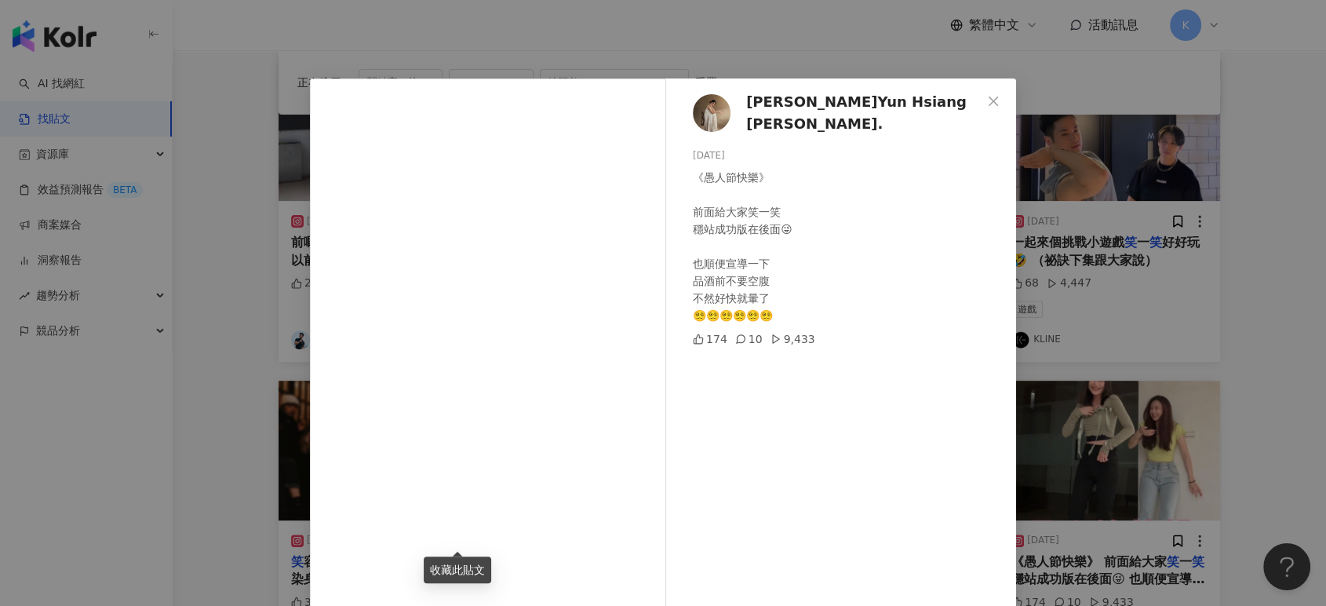
click at [1250, 279] on div "陳韻翔 Yun Hsiang Chen. 2024/4/1 《愚人節快樂》 前面給大家笑一笑 穩站成功版在後面😜 也順便宣導一下 品酒前不要空腹 不然好快就暈…" at bounding box center [663, 303] width 1326 height 606
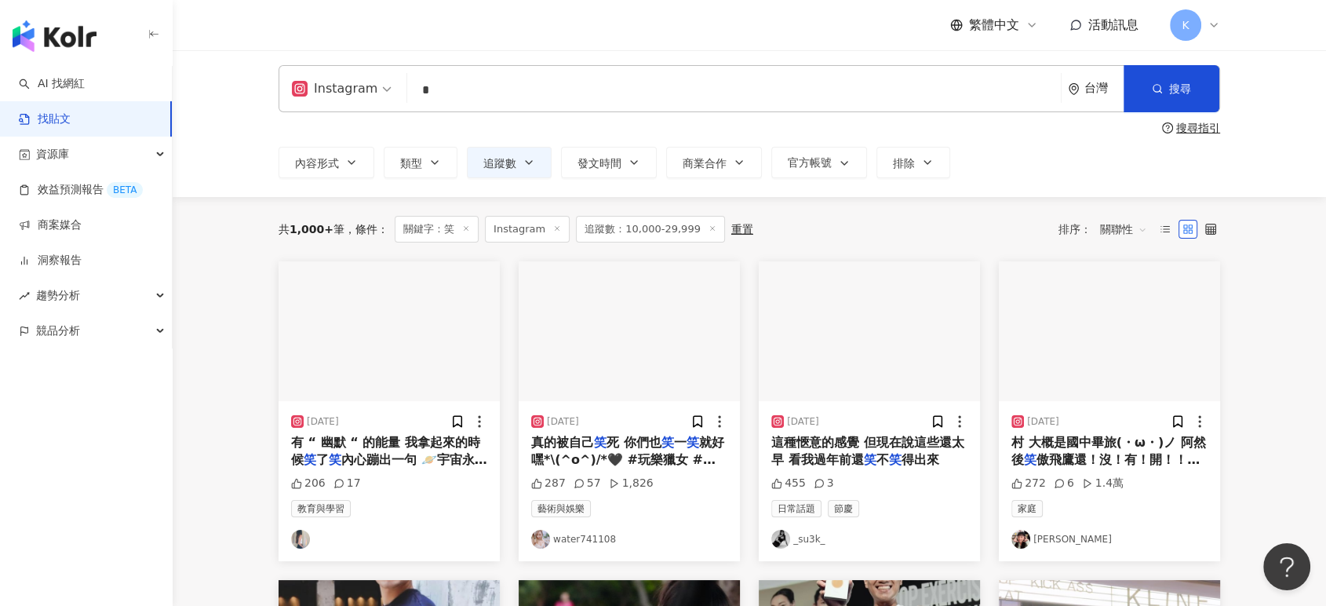
scroll to position [0, 0]
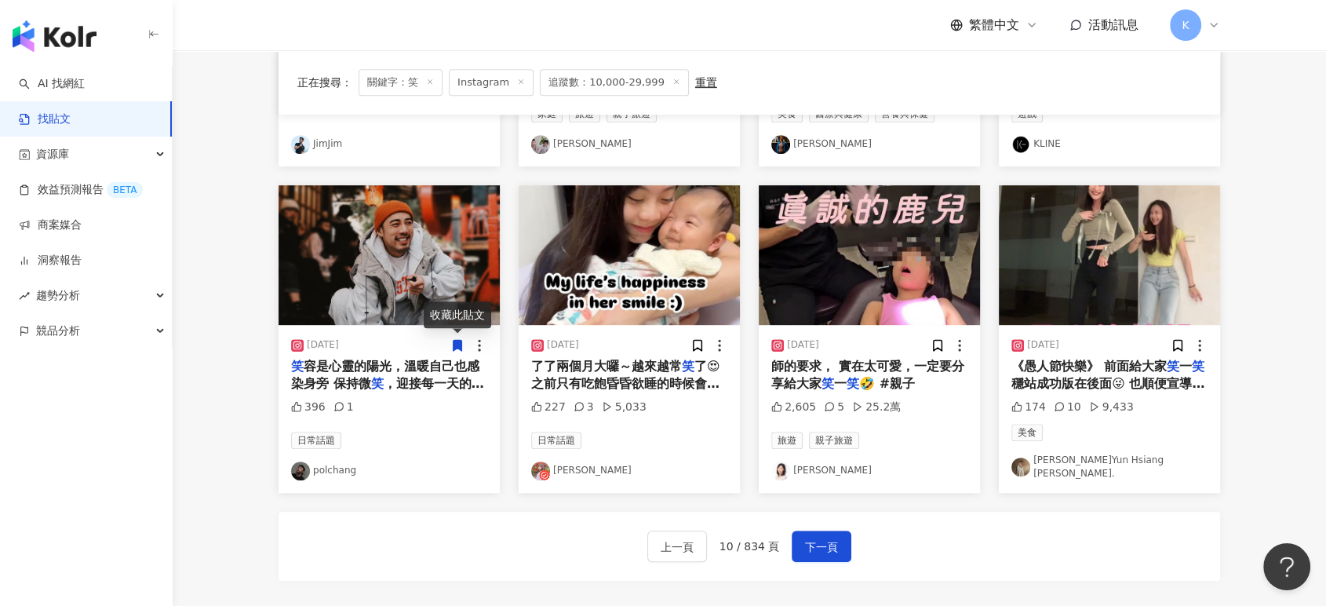
scroll to position [784, 0]
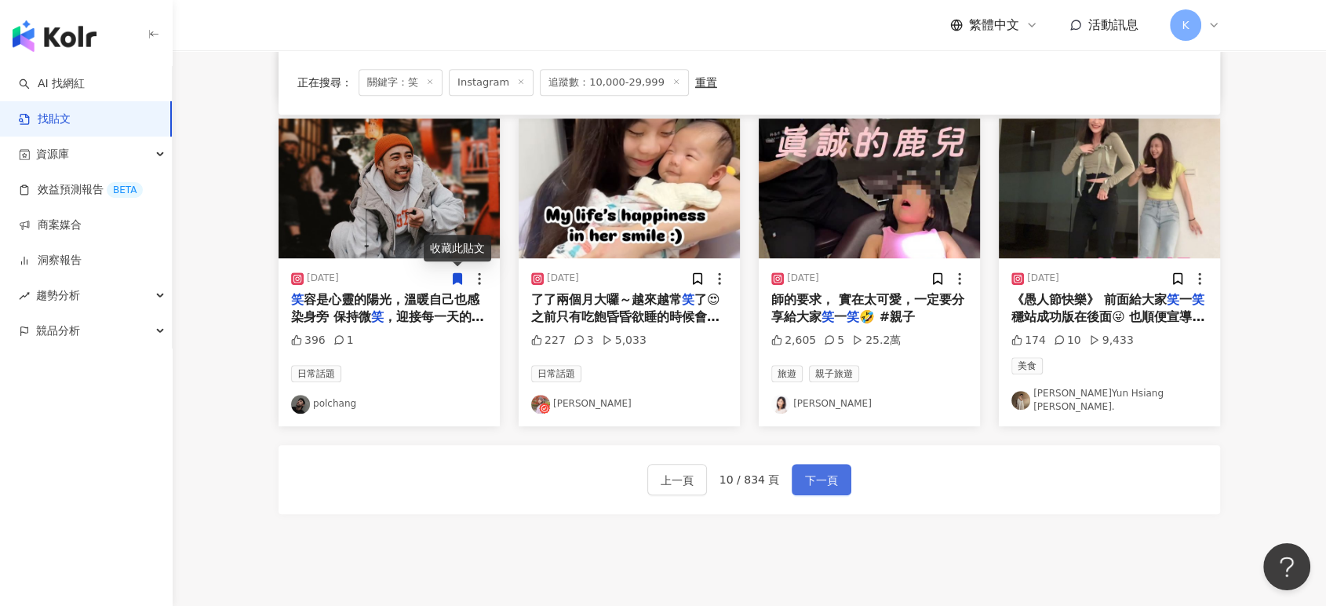
click at [823, 464] on button "下一頁" at bounding box center [822, 479] width 60 height 31
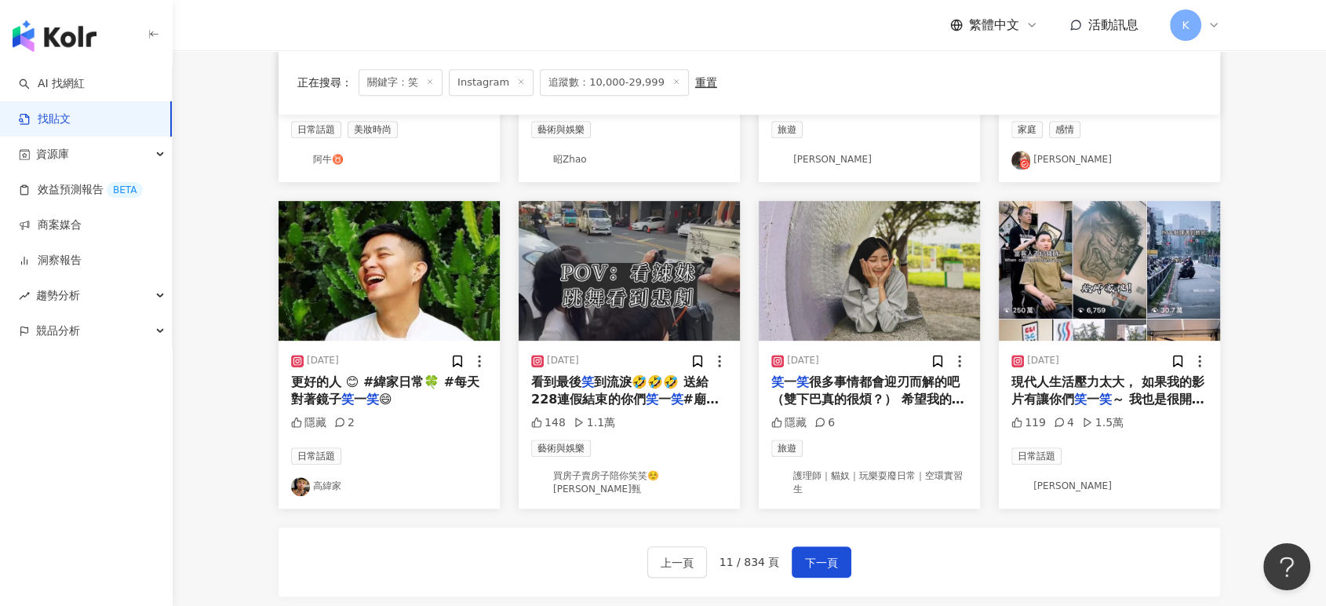
scroll to position [704, 0]
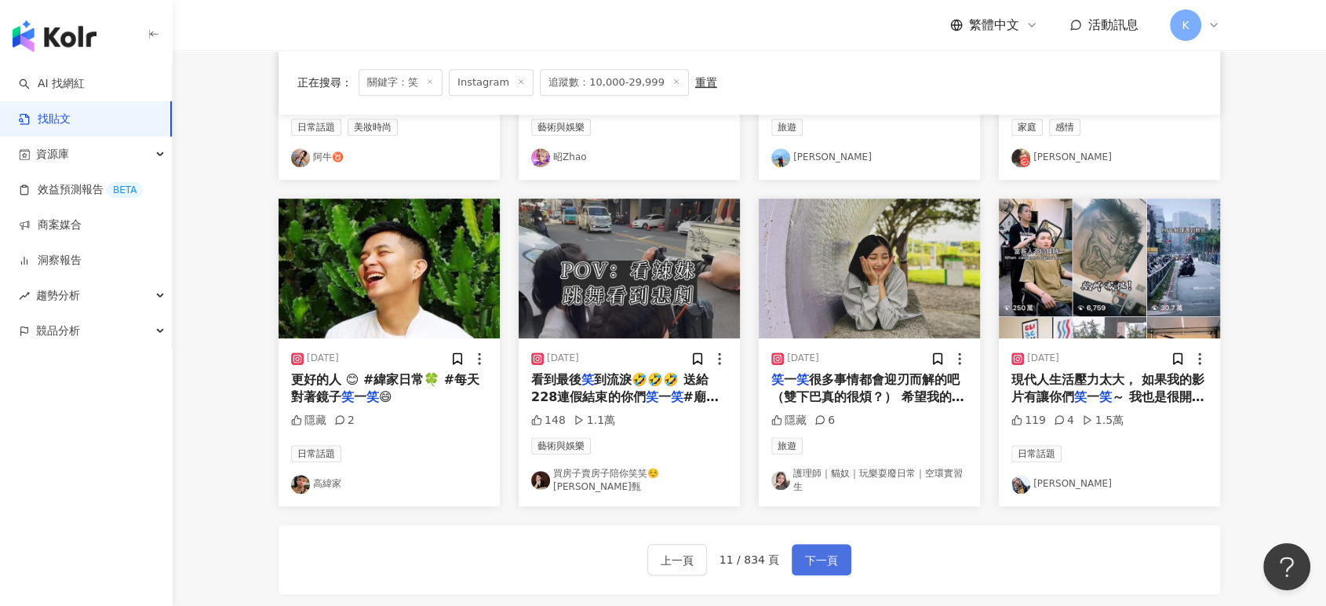
click at [812, 551] on span "下一頁" at bounding box center [821, 560] width 33 height 19
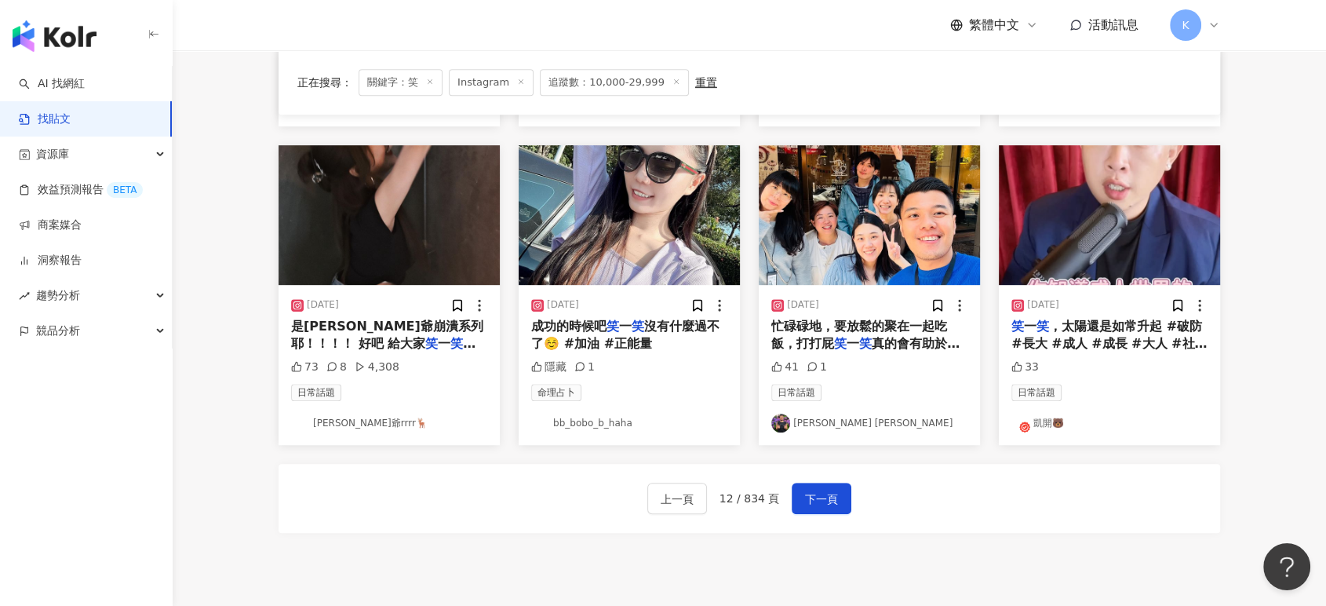
scroll to position [872, 0]
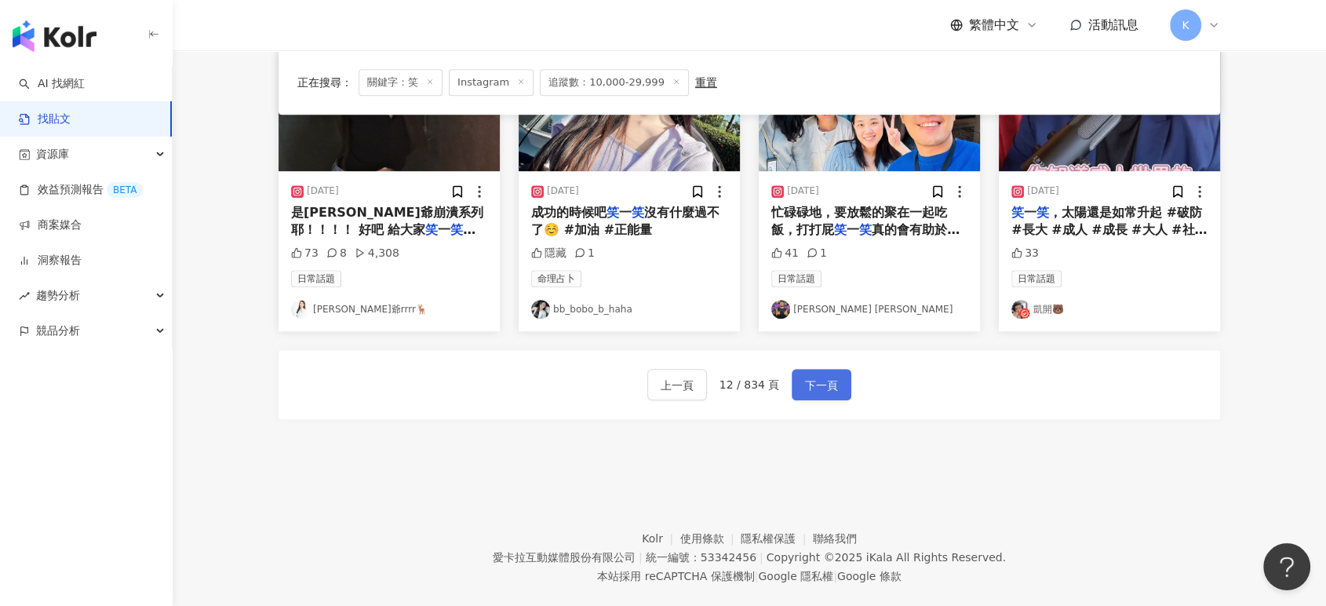
click at [819, 381] on span "下一頁" at bounding box center [821, 385] width 33 height 19
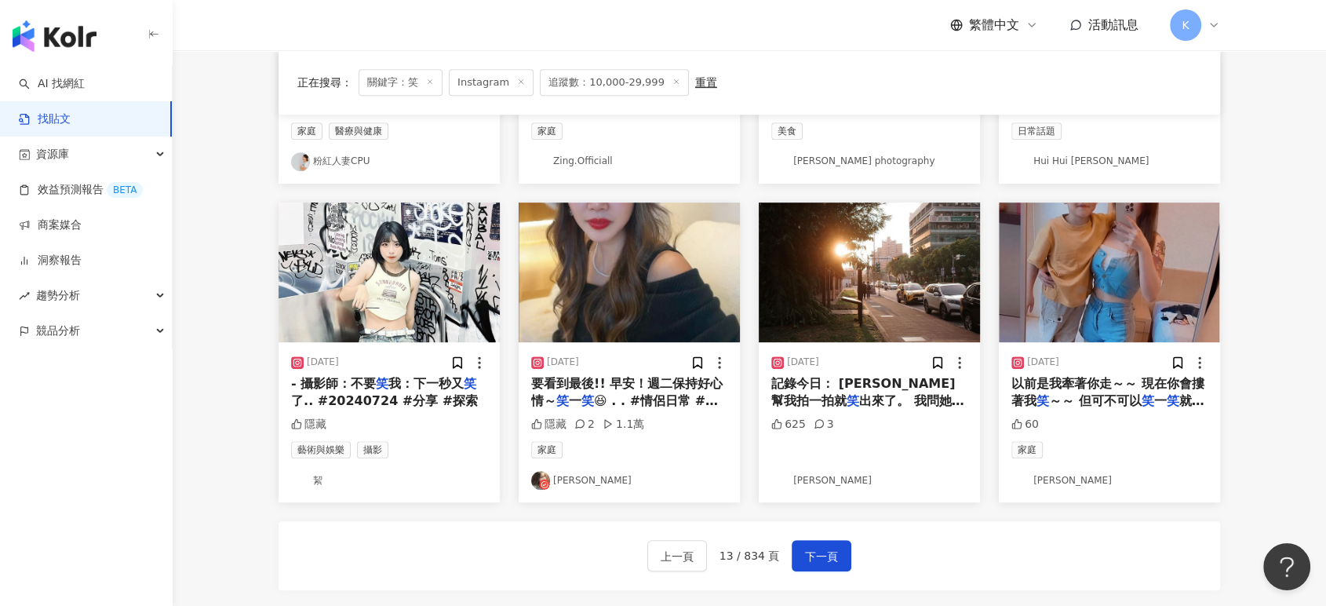
scroll to position [697, 0]
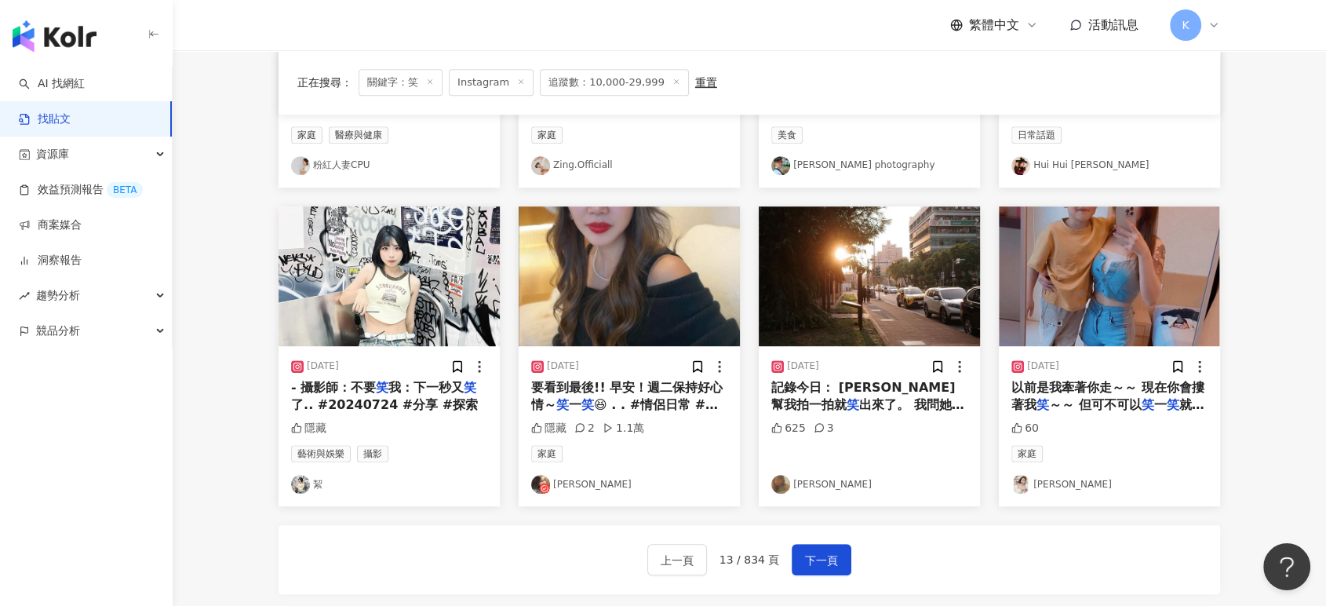
click at [647, 256] on img "button" at bounding box center [629, 276] width 221 height 140
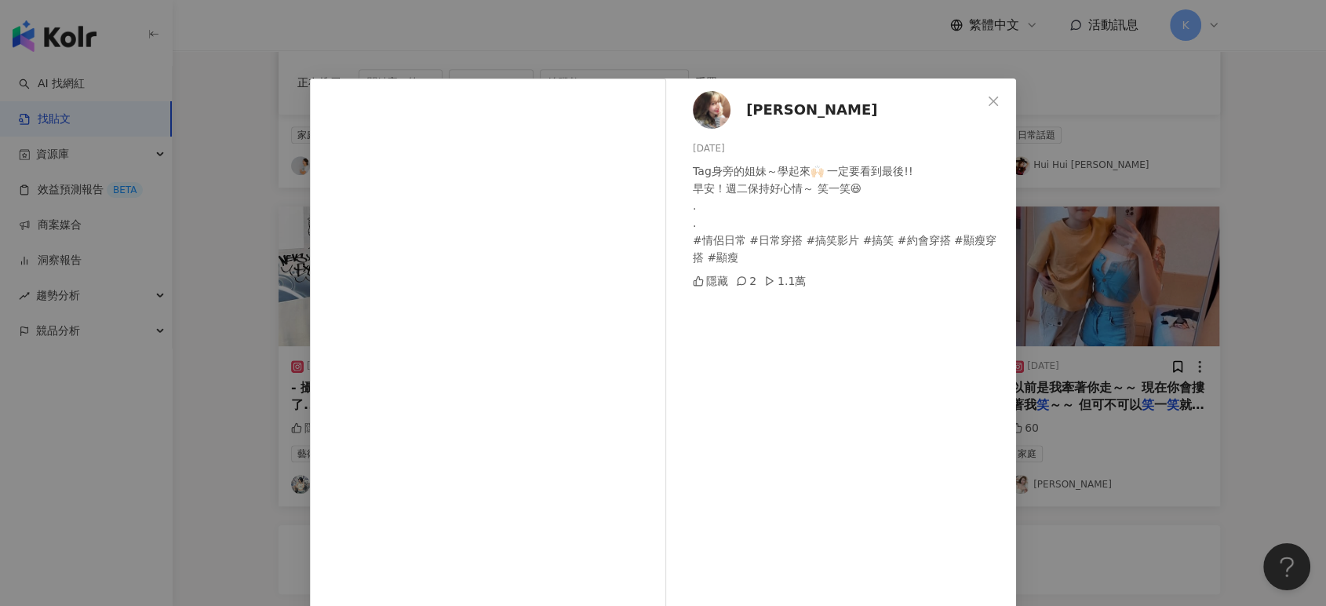
click at [1239, 241] on div "Mina 2023/12/12 Tag身旁的姐妹～學起來🙌🏻 一定要看到最後!! 早安！週二保持好心情～ 笑一笑😆 . . #情侶日常 #日常穿搭 #搞笑影片…" at bounding box center [663, 303] width 1326 height 606
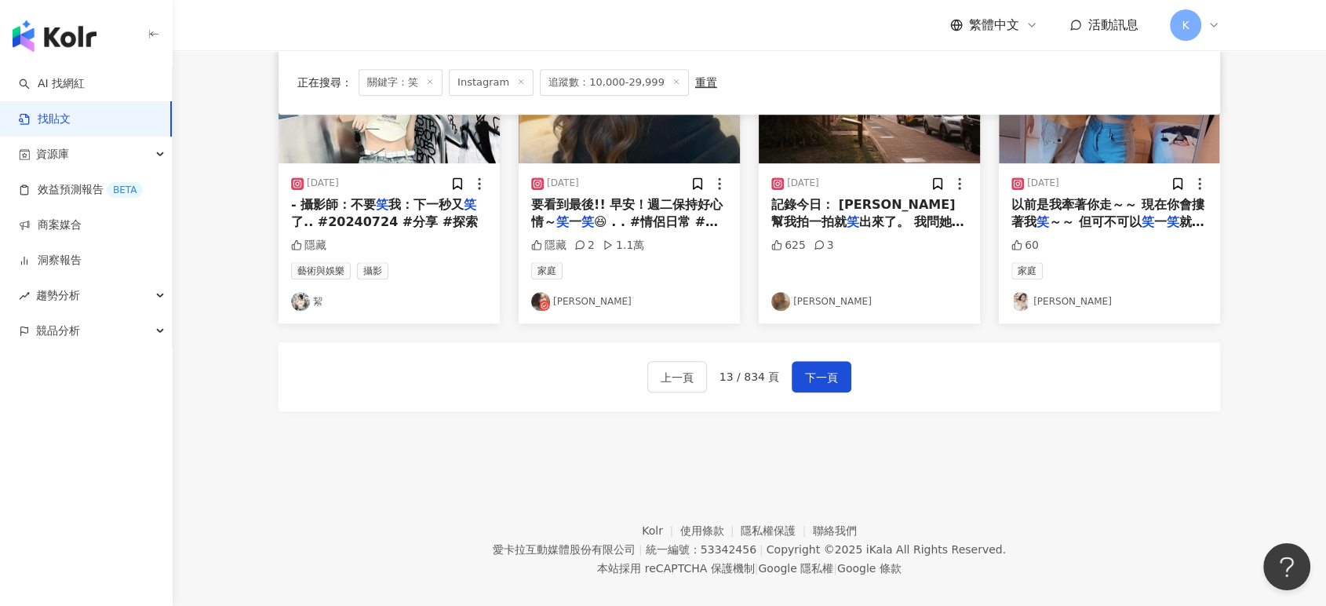
scroll to position [897, 0]
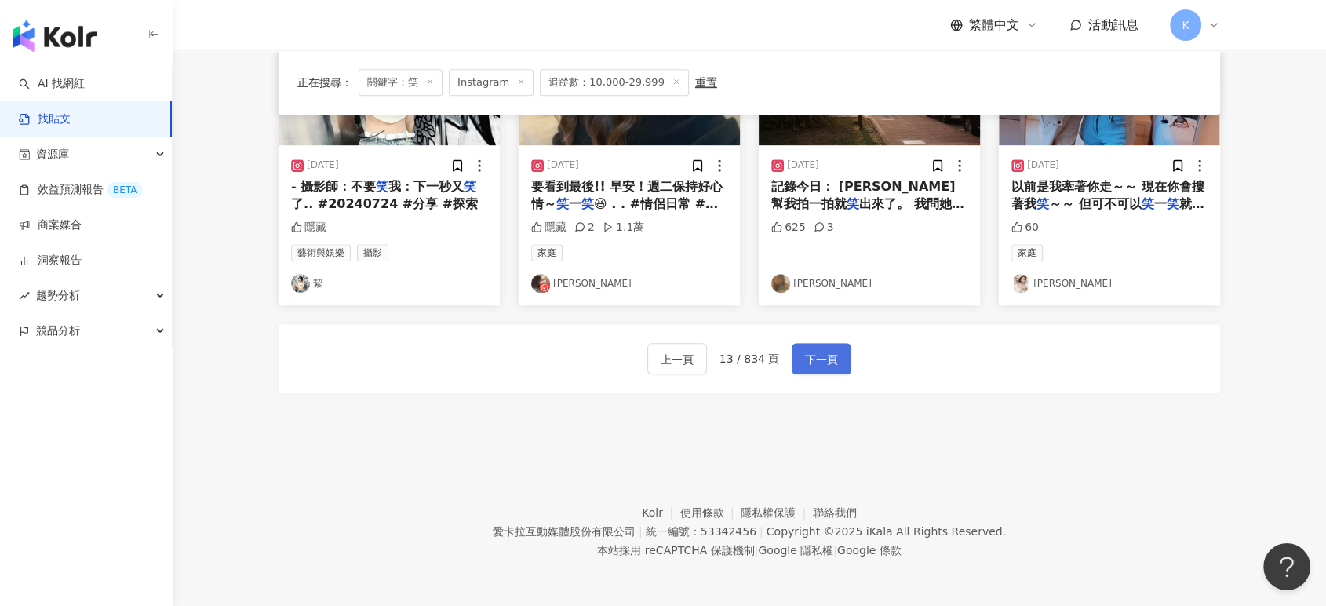
click at [839, 350] on button "下一頁" at bounding box center [822, 358] width 60 height 31
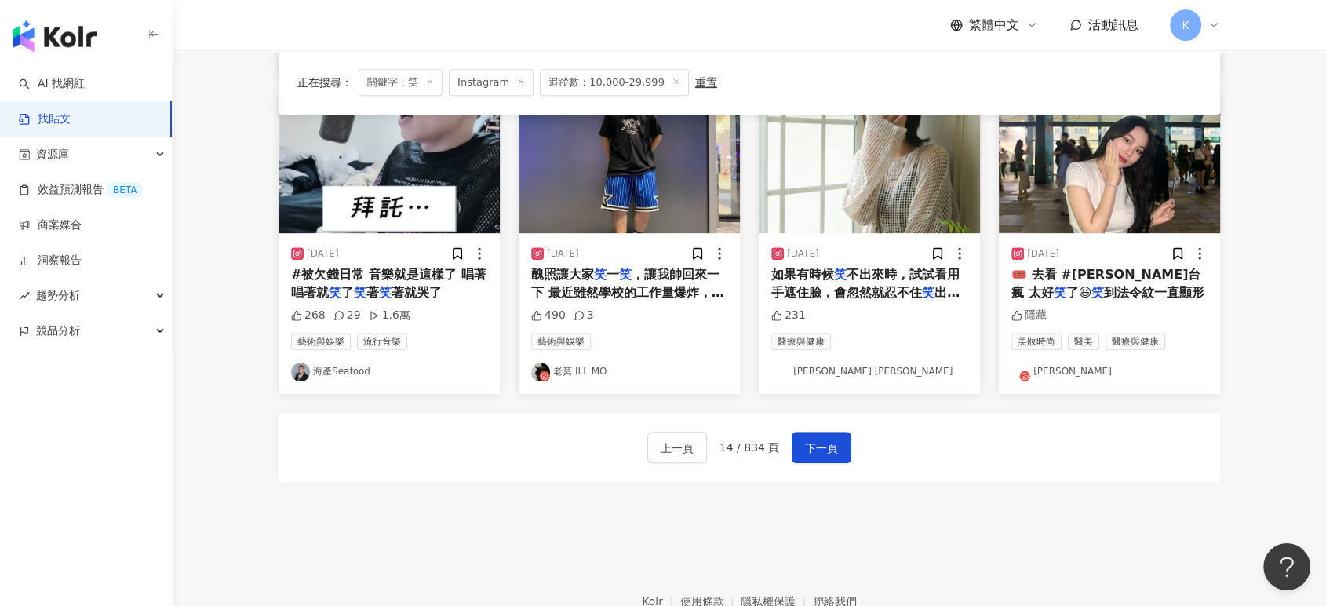
scroll to position [722, 0]
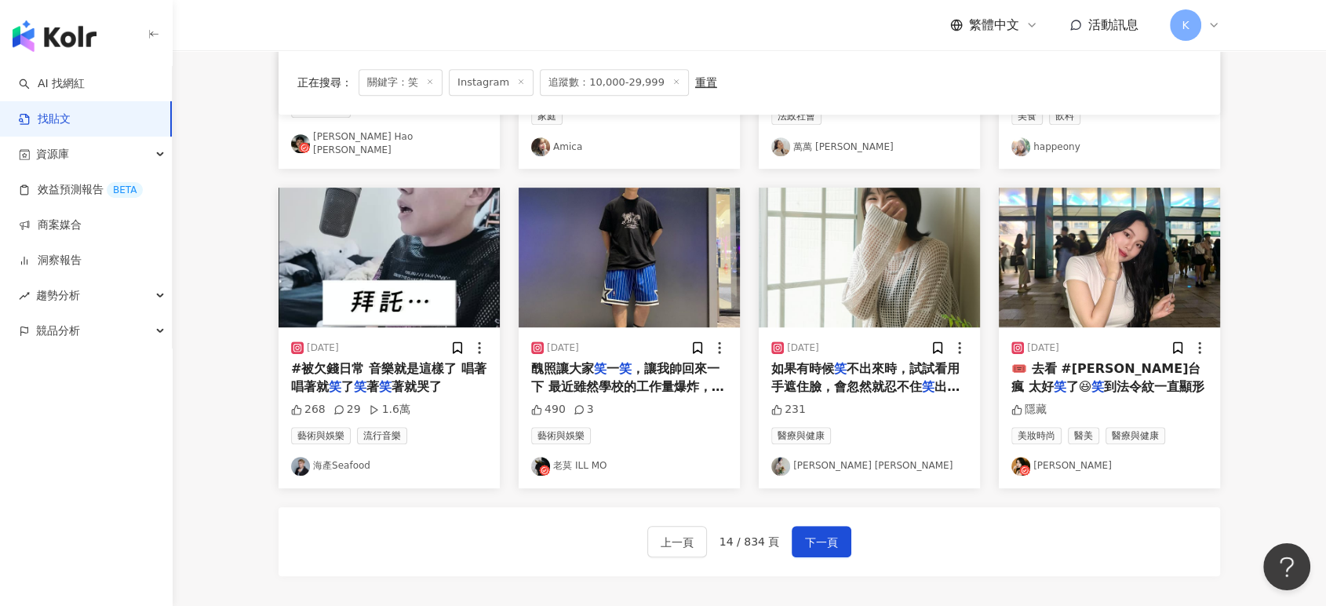
click at [621, 215] on img "button" at bounding box center [629, 257] width 221 height 140
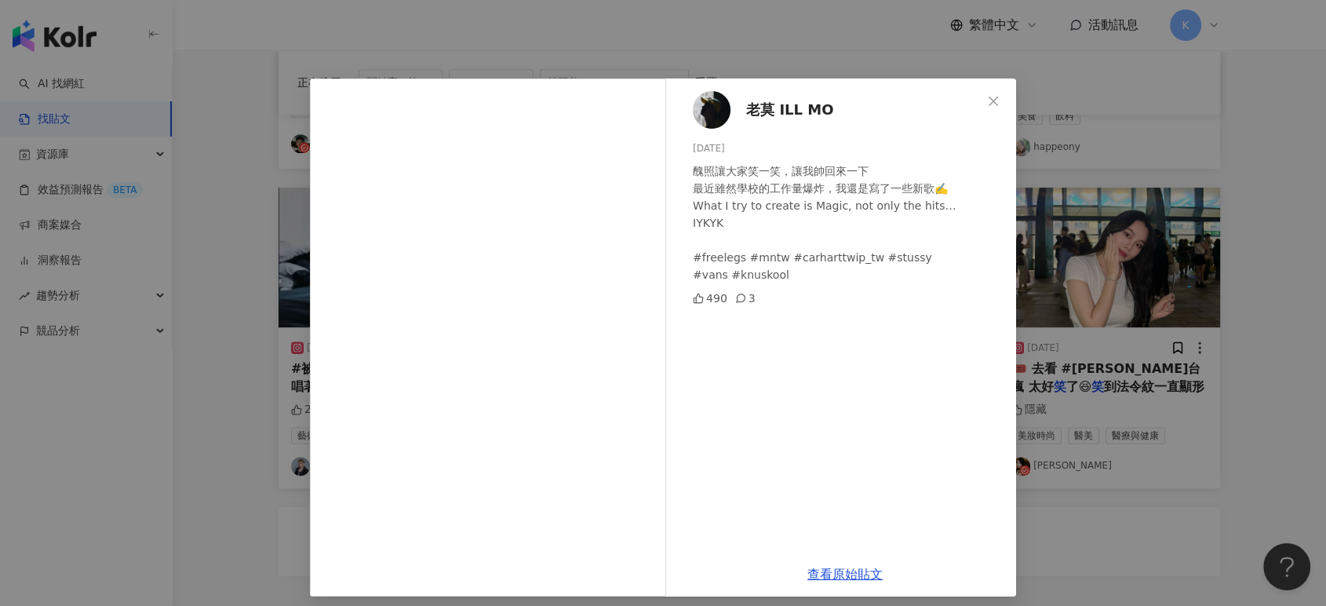
click at [1203, 179] on div "老莫 ILL MO 2023/10/4 醜照讓大家笑一笑，讓我帥回來一下 最近雖然學校的工作量爆炸，我還是寫了一些新歌✍️ What I try to cre…" at bounding box center [663, 303] width 1326 height 606
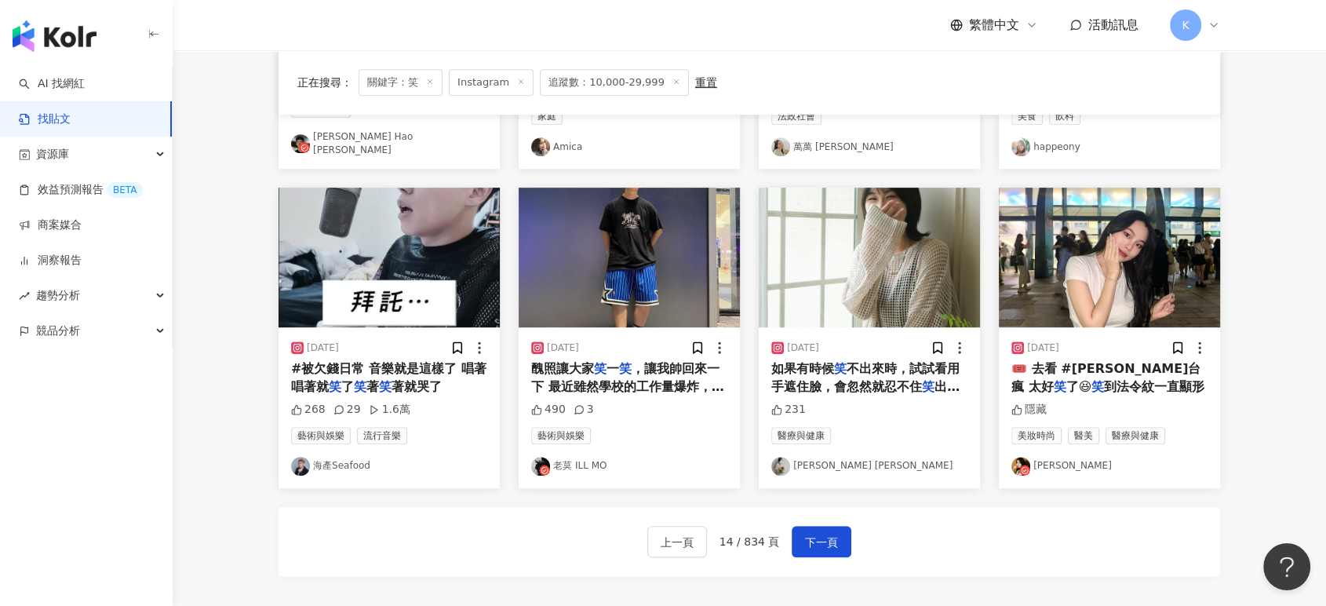
click at [1072, 228] on img "button" at bounding box center [1109, 257] width 221 height 140
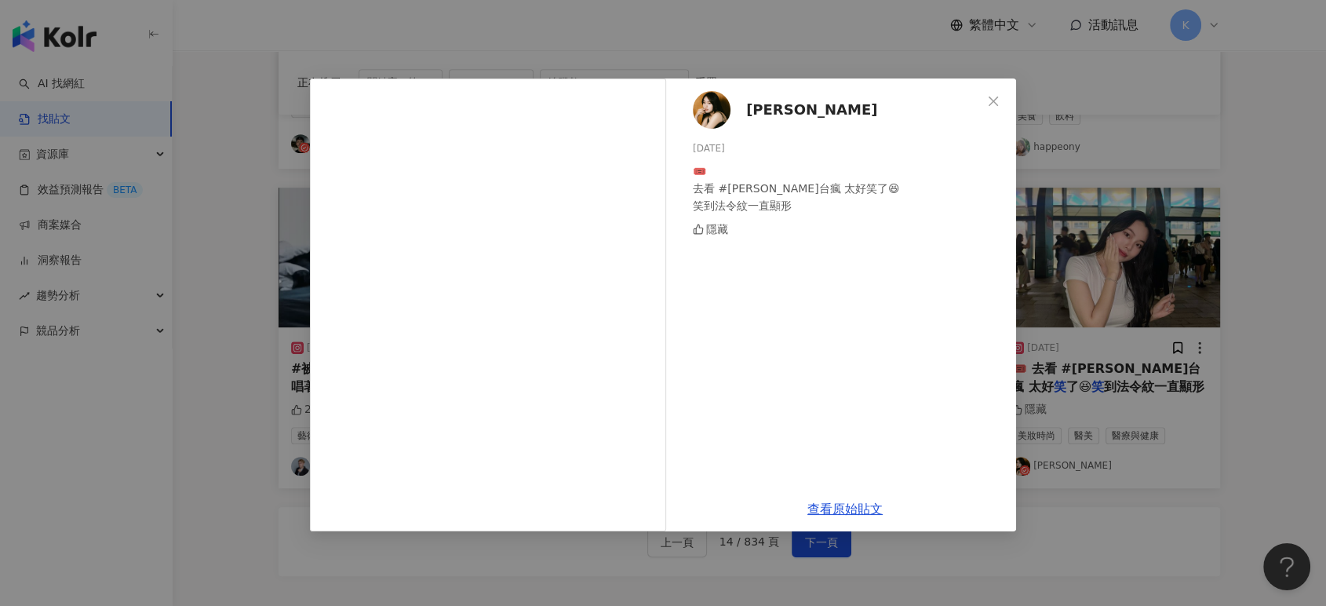
click at [793, 100] on span "[PERSON_NAME]" at bounding box center [811, 110] width 131 height 22
click at [824, 504] on link "查看原始貼文" at bounding box center [844, 508] width 75 height 15
click at [758, 107] on span "[PERSON_NAME]" at bounding box center [811, 110] width 131 height 22
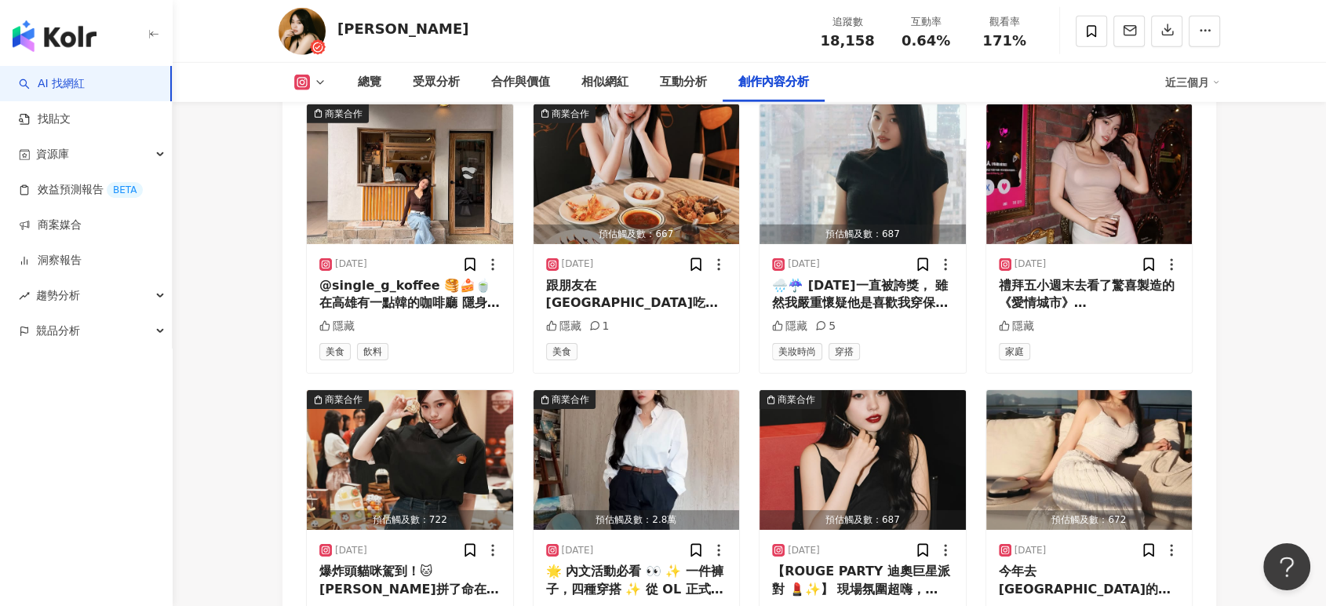
scroll to position [4968, 0]
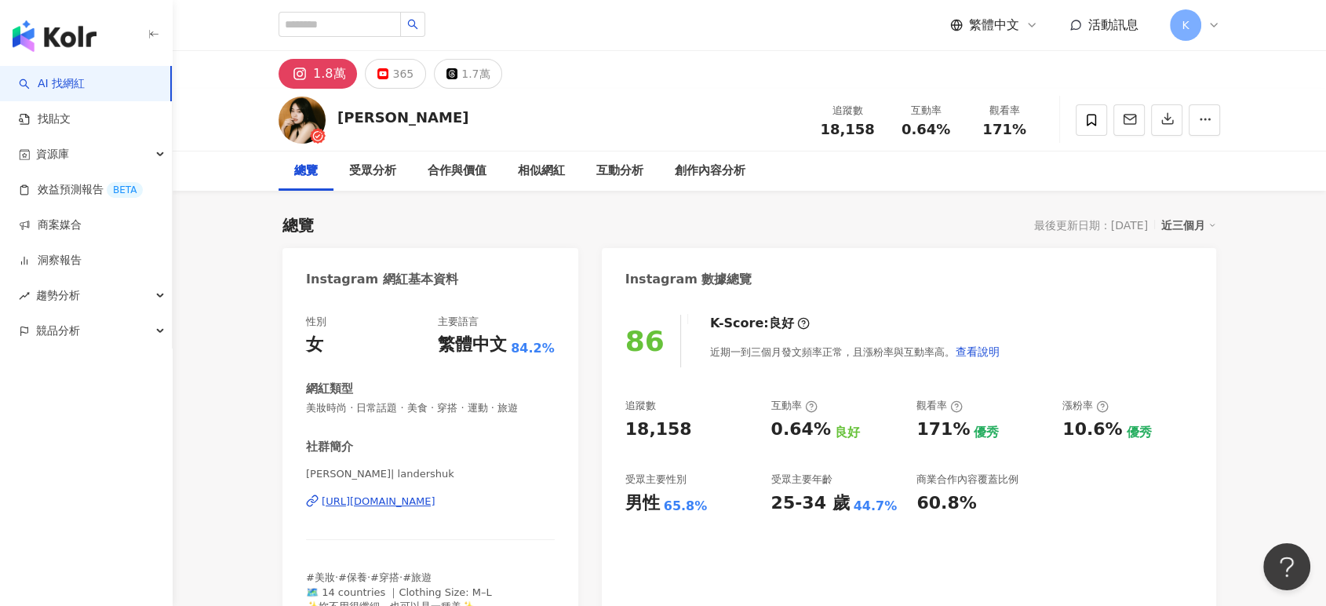
click at [418, 115] on div "[PERSON_NAME]" at bounding box center [402, 117] width 131 height 20
click at [435, 507] on div "[URL][DOMAIN_NAME]" at bounding box center [379, 501] width 114 height 14
